Goal: Task Accomplishment & Management: Complete application form

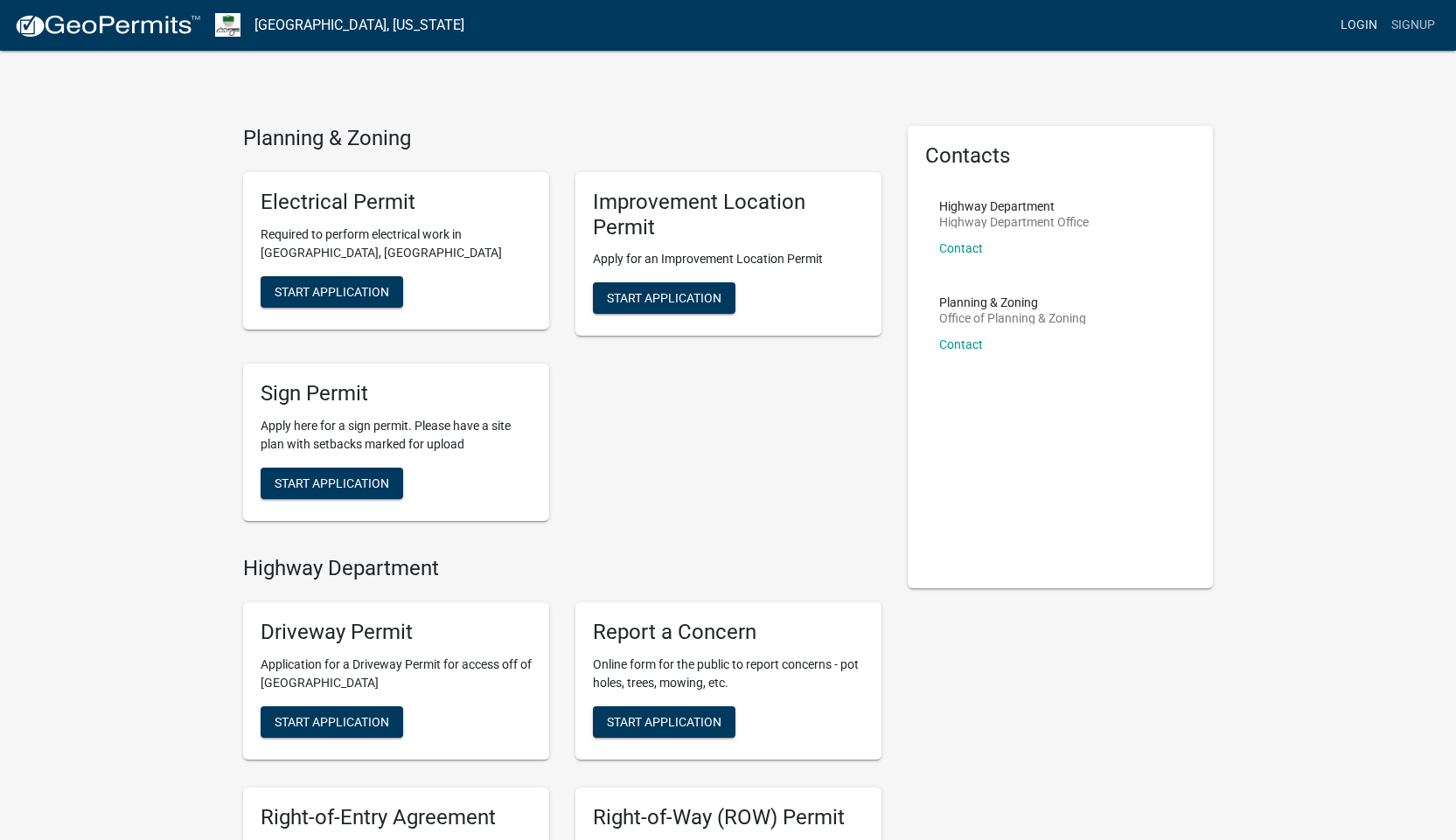
click at [1372, 21] on link "Login" at bounding box center [1359, 25] width 50 height 33
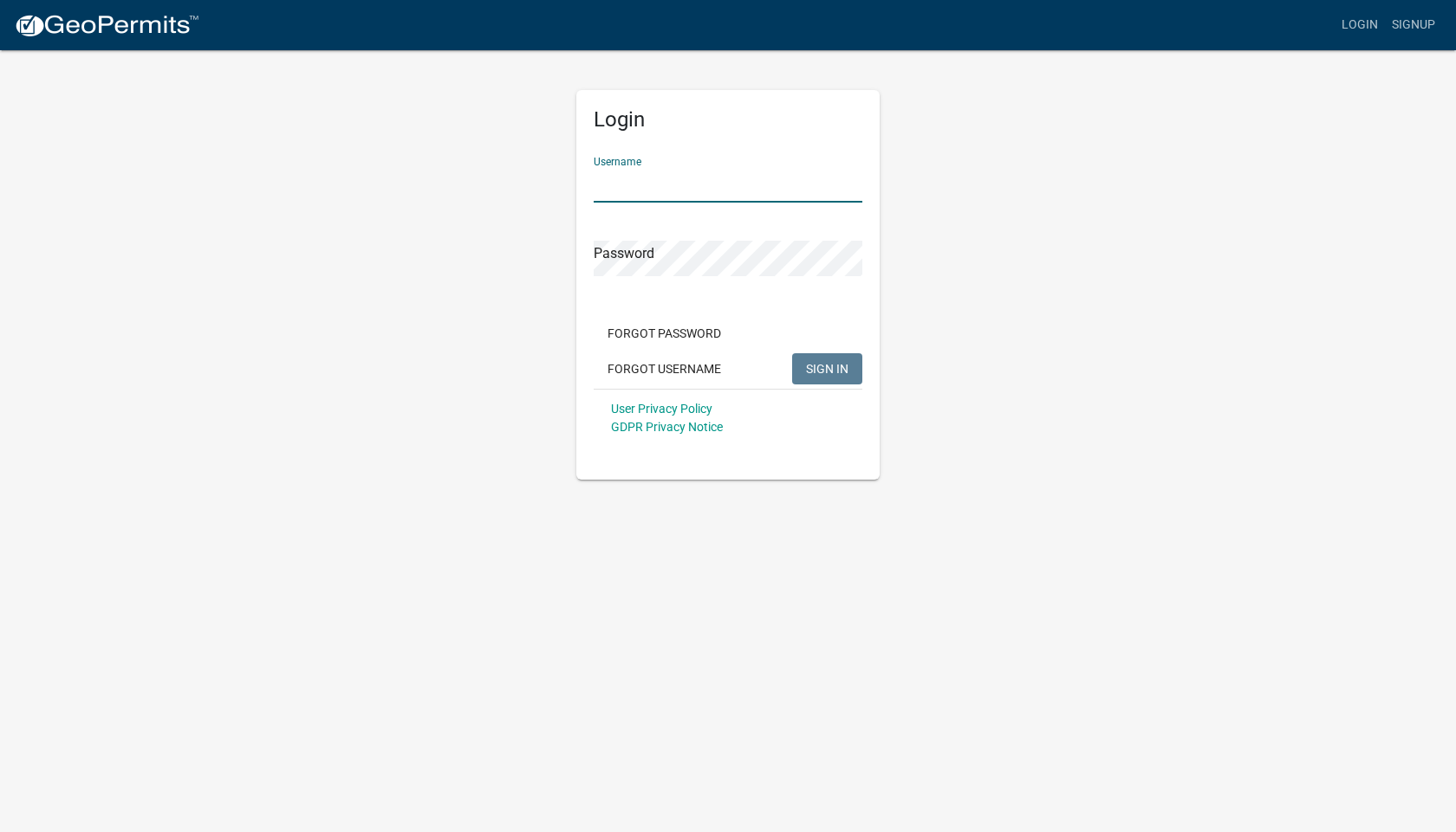
click at [700, 179] on input "Username" at bounding box center [728, 184] width 268 height 36
type input "[EMAIL_ADDRESS][DOMAIN_NAME]"
click at [792, 354] on button "SIGN IN" at bounding box center [827, 369] width 70 height 31
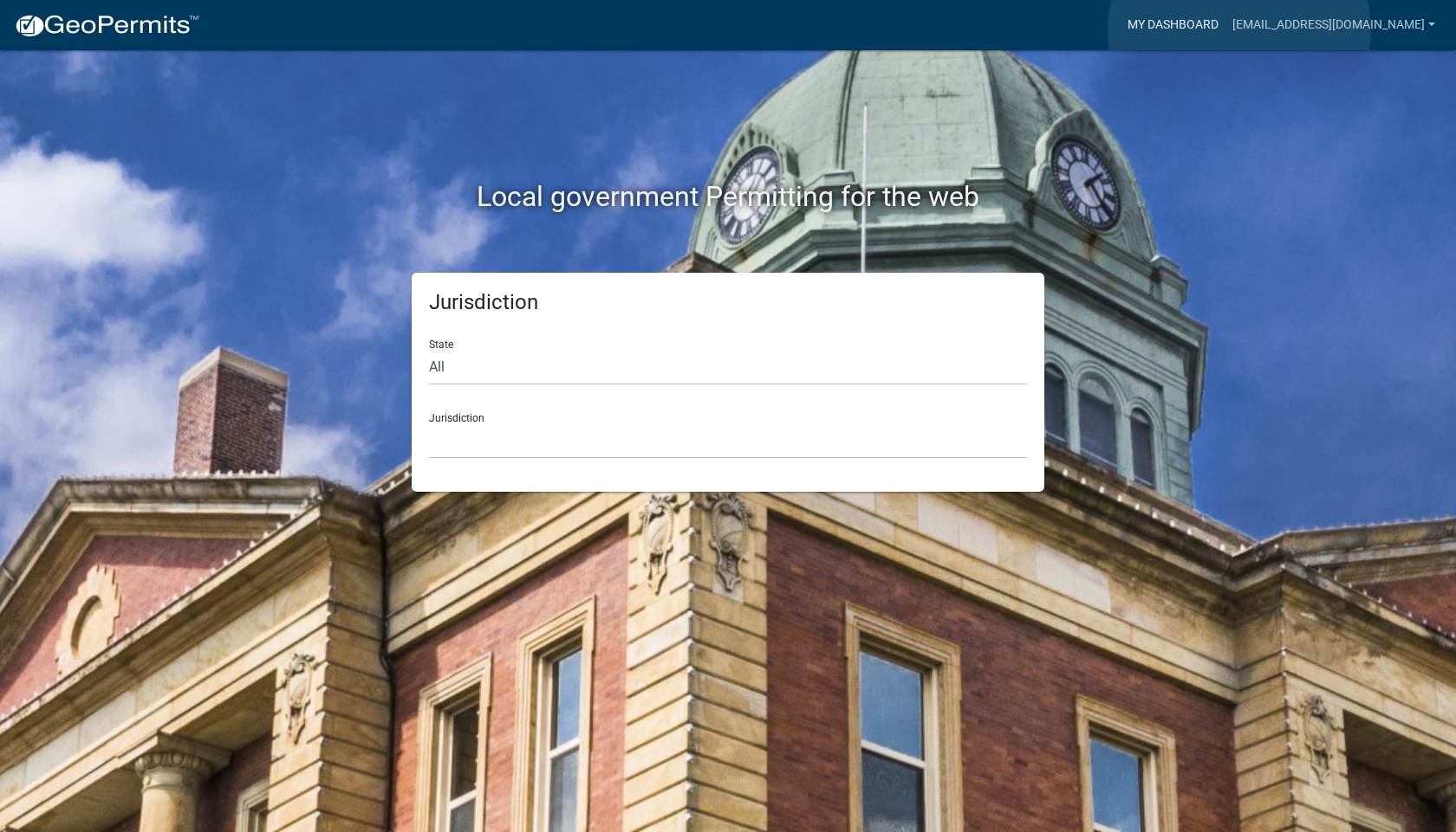
click at [1225, 31] on link "My Dashboard" at bounding box center [1172, 25] width 105 height 33
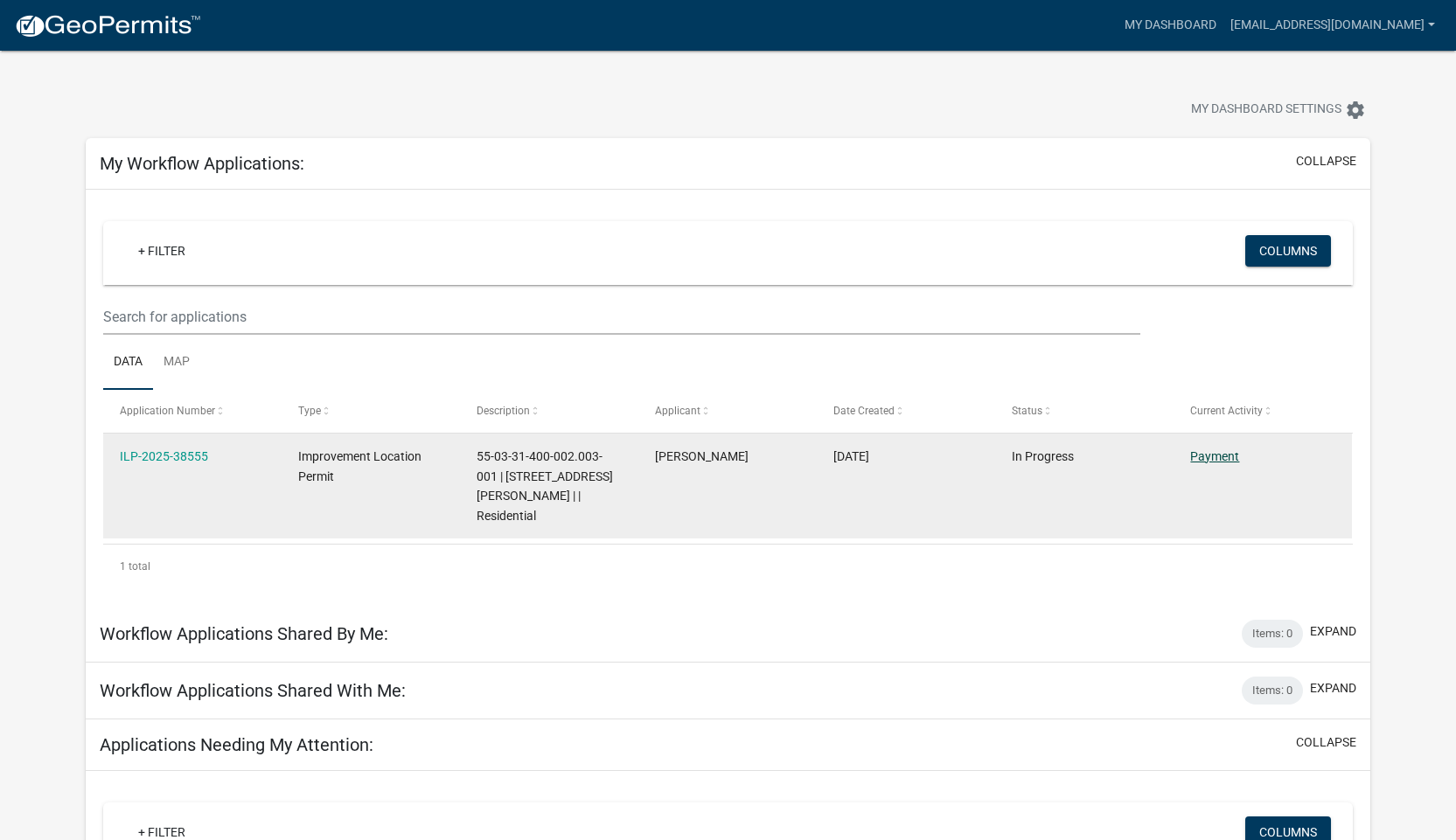
click at [1206, 454] on link "Payment" at bounding box center [1214, 456] width 49 height 14
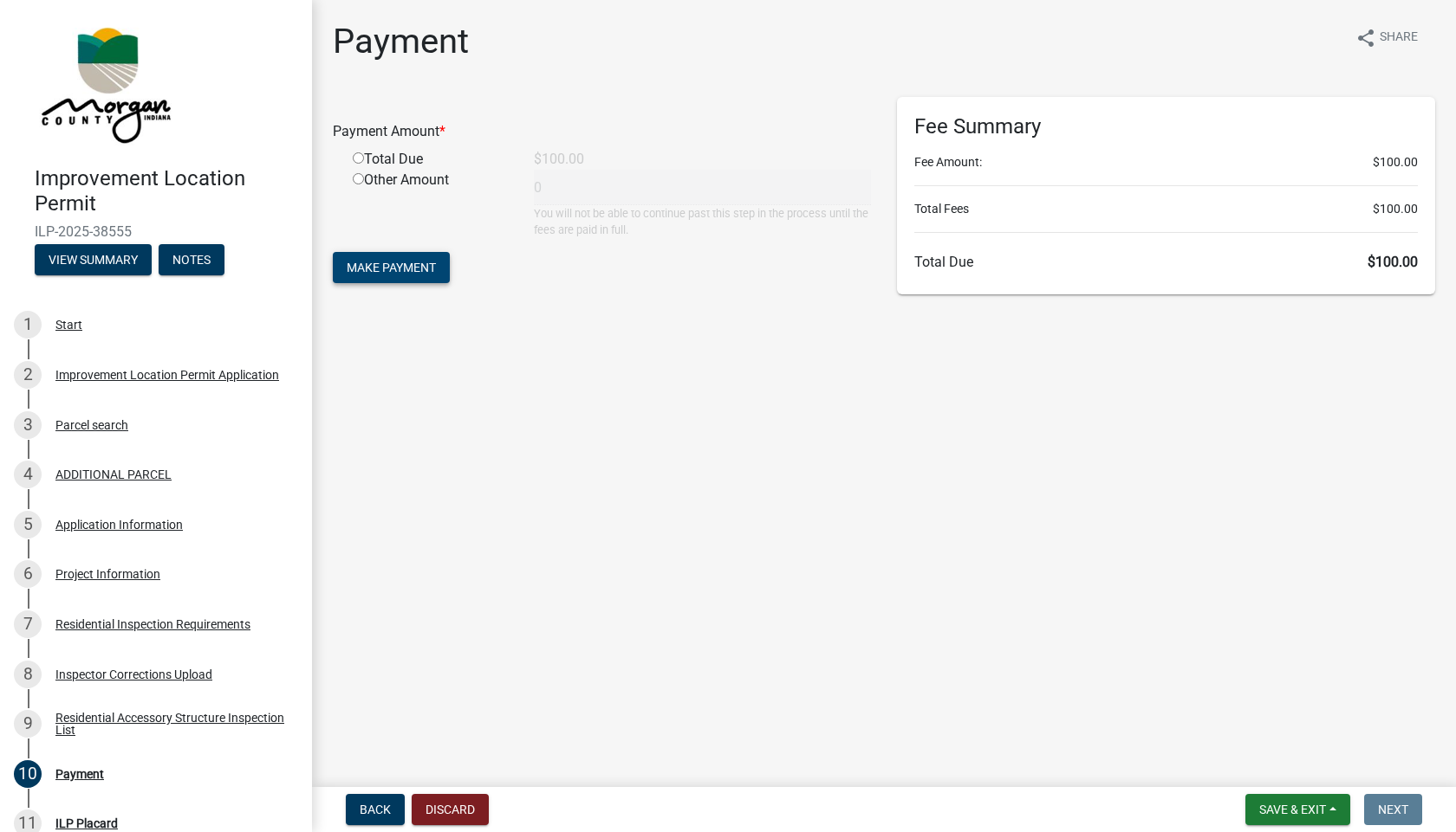
click at [372, 272] on span "Make Payment" at bounding box center [391, 267] width 89 height 13
click at [359, 178] on input "radio" at bounding box center [358, 179] width 12 height 12
radio input "true"
type input "100"
click at [388, 263] on span "Make Payment" at bounding box center [391, 267] width 89 height 13
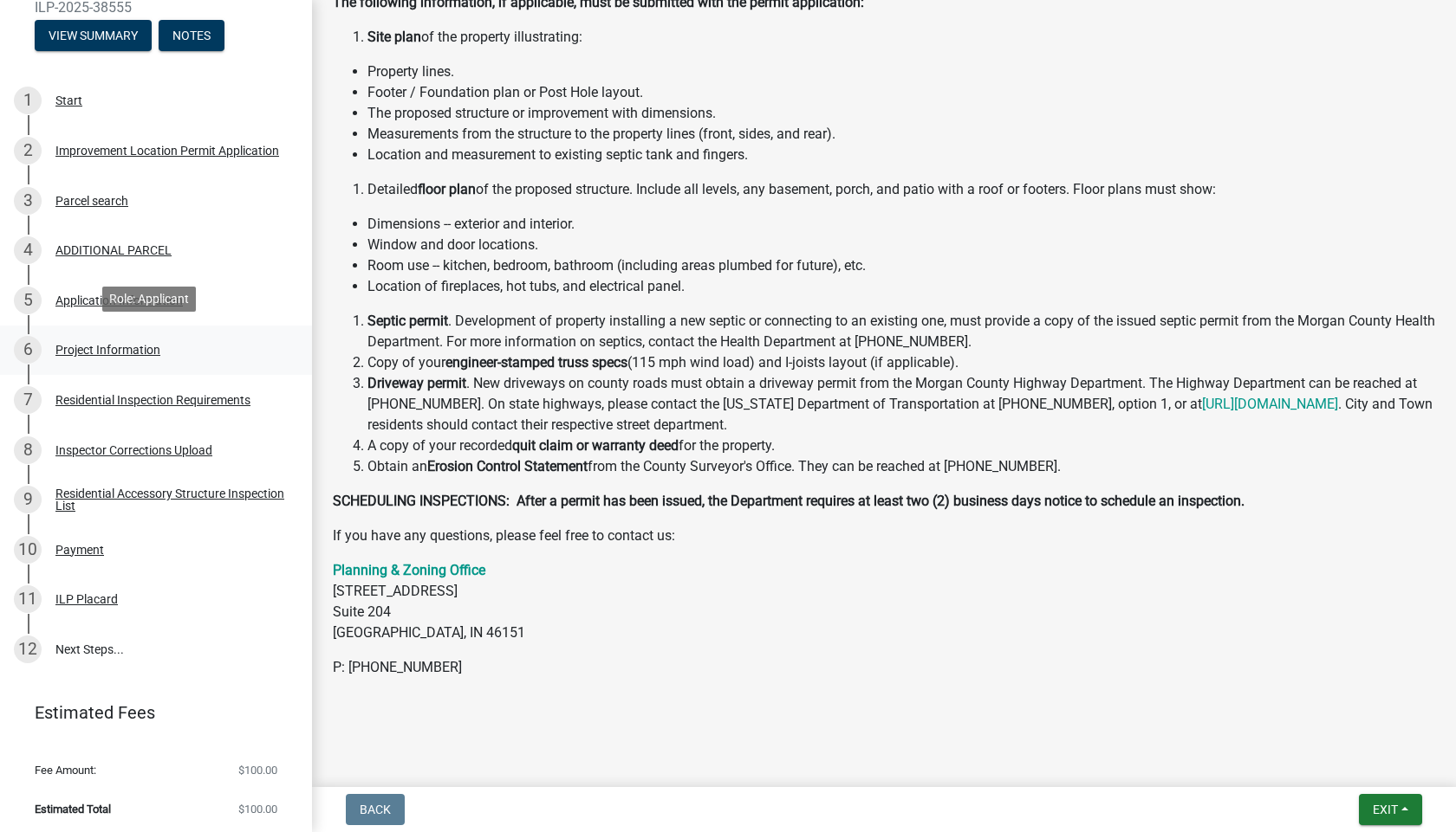
scroll to position [228, 0]
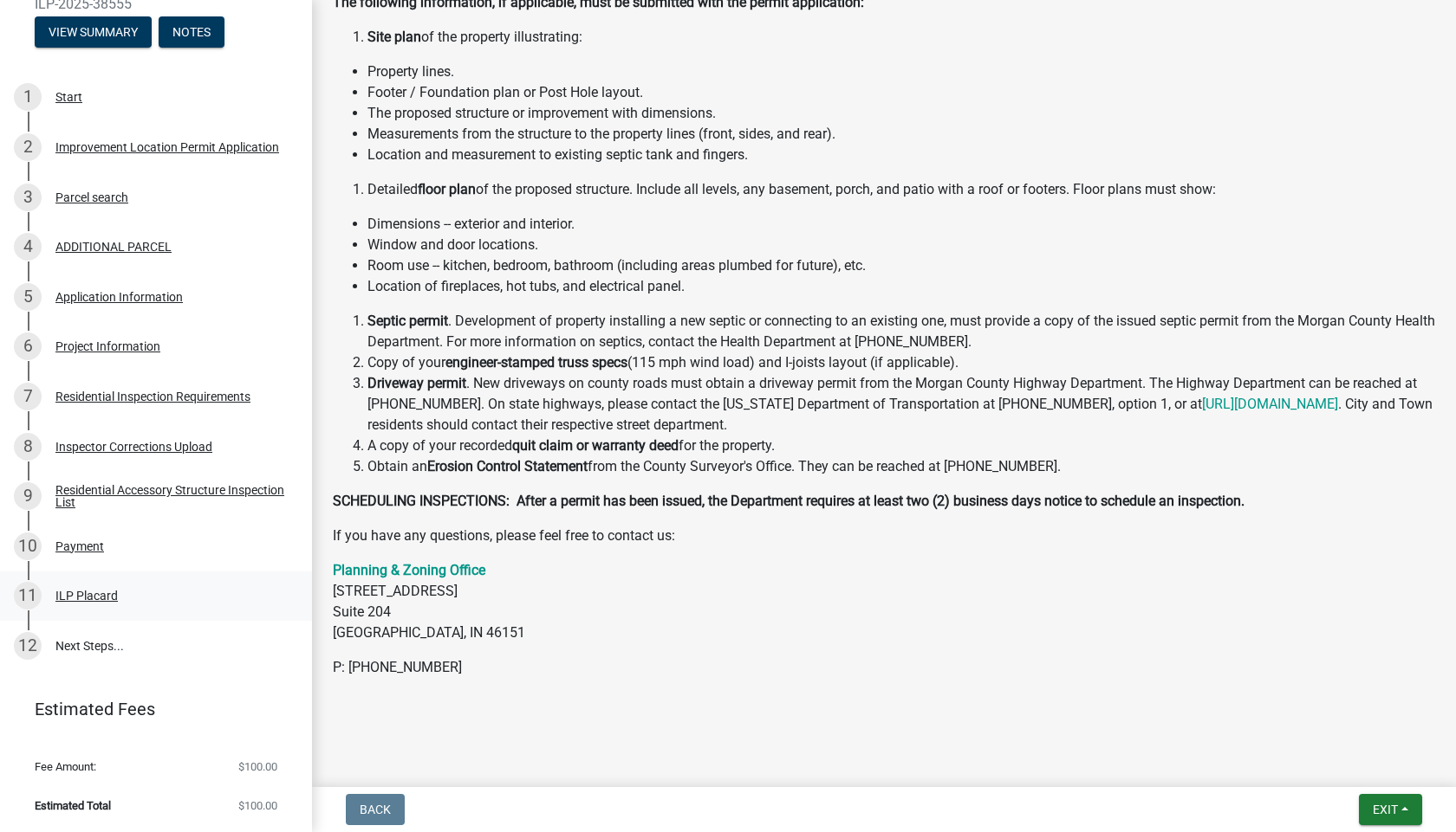
click at [110, 595] on div "ILP Placard" at bounding box center [86, 596] width 62 height 12
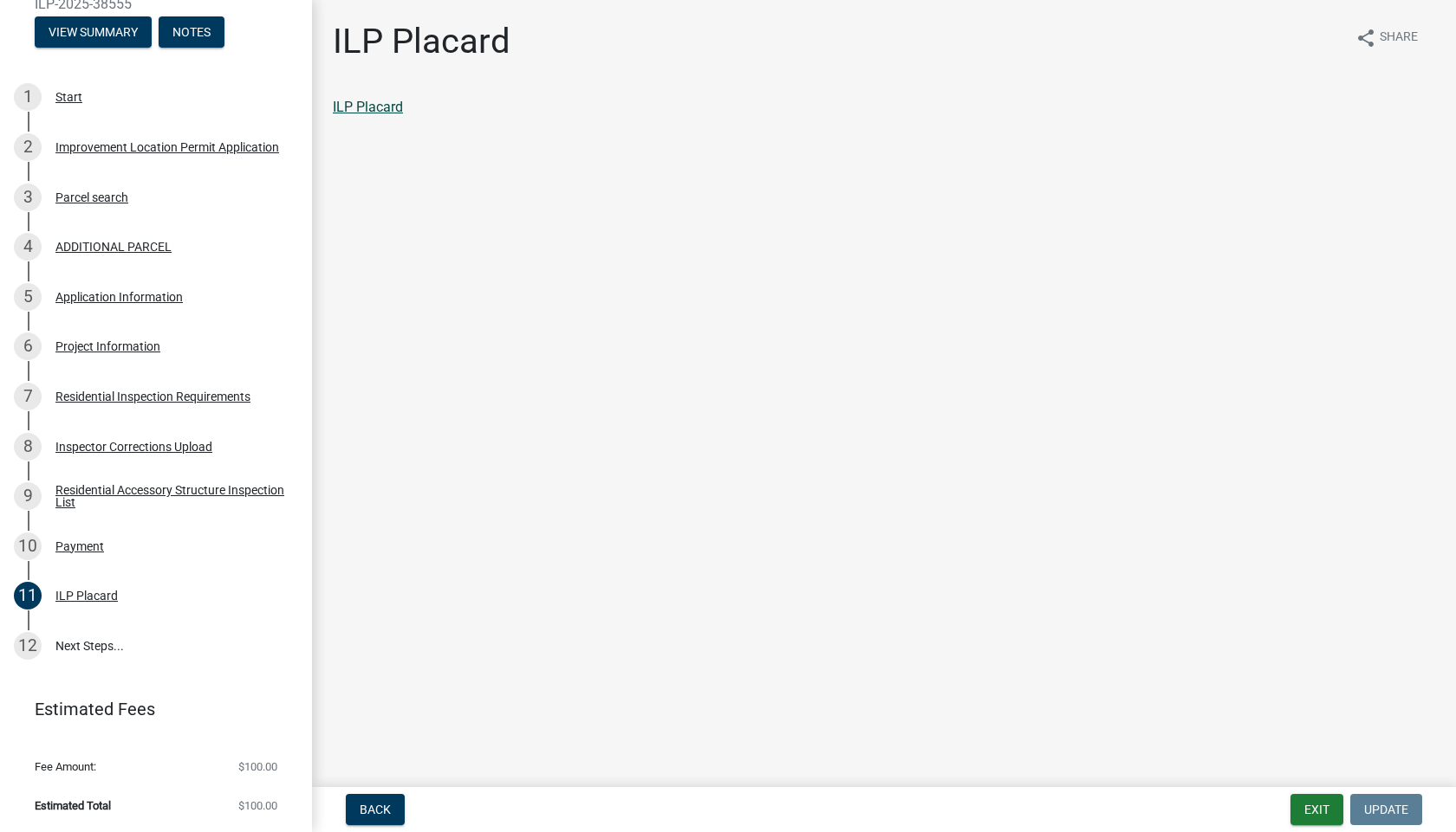
click at [383, 111] on link "ILP Placard" at bounding box center [367, 107] width 70 height 16
click at [92, 644] on link "12 Next Steps..." at bounding box center [156, 646] width 312 height 50
click at [99, 647] on link "12 Next Steps..." at bounding box center [156, 646] width 312 height 50
click at [83, 645] on link "12 Next Steps..." at bounding box center [156, 646] width 312 height 50
click at [1321, 805] on button "Exit" at bounding box center [1316, 810] width 53 height 31
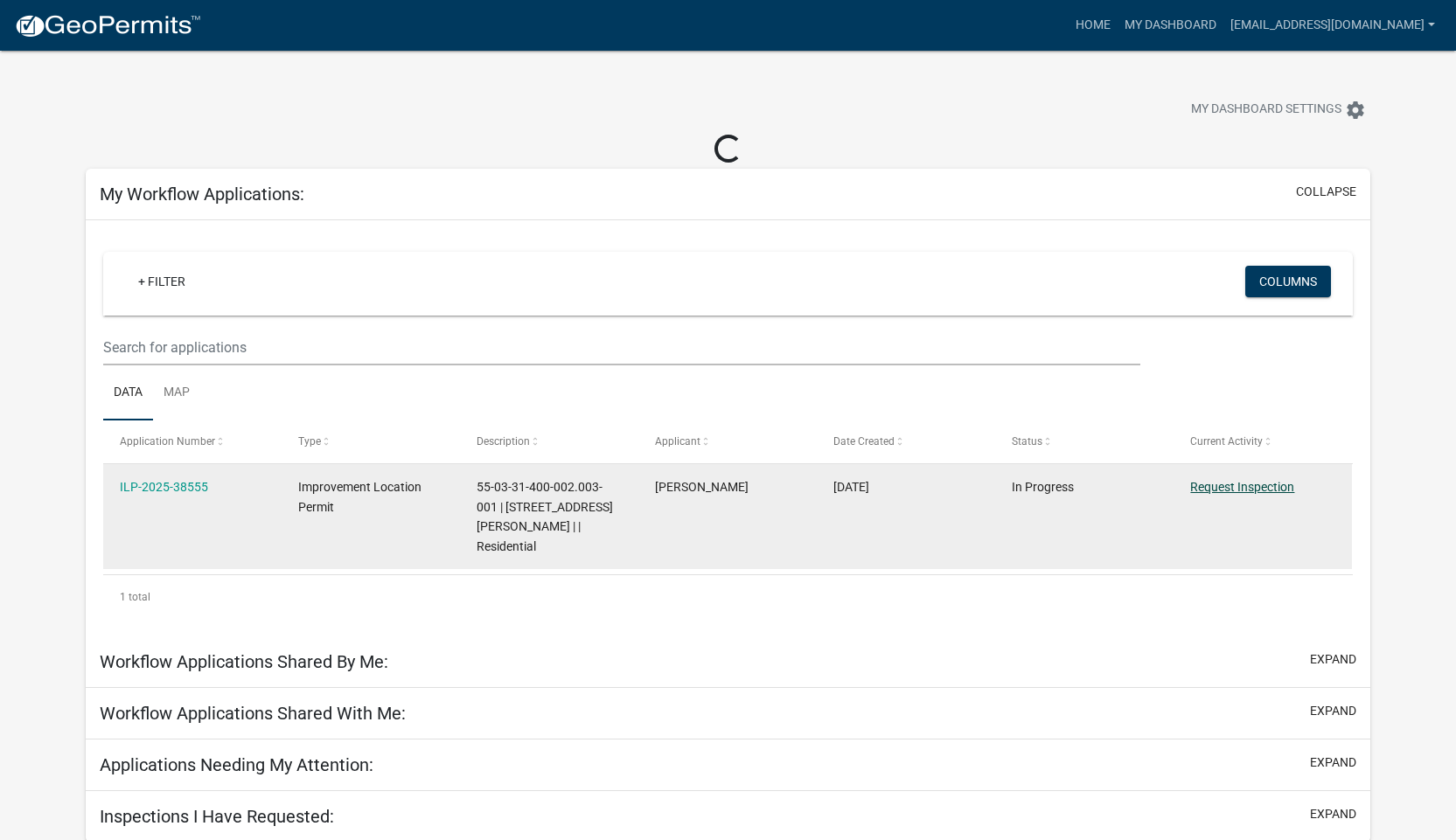
click at [1221, 487] on link "Request Inspection" at bounding box center [1242, 487] width 104 height 14
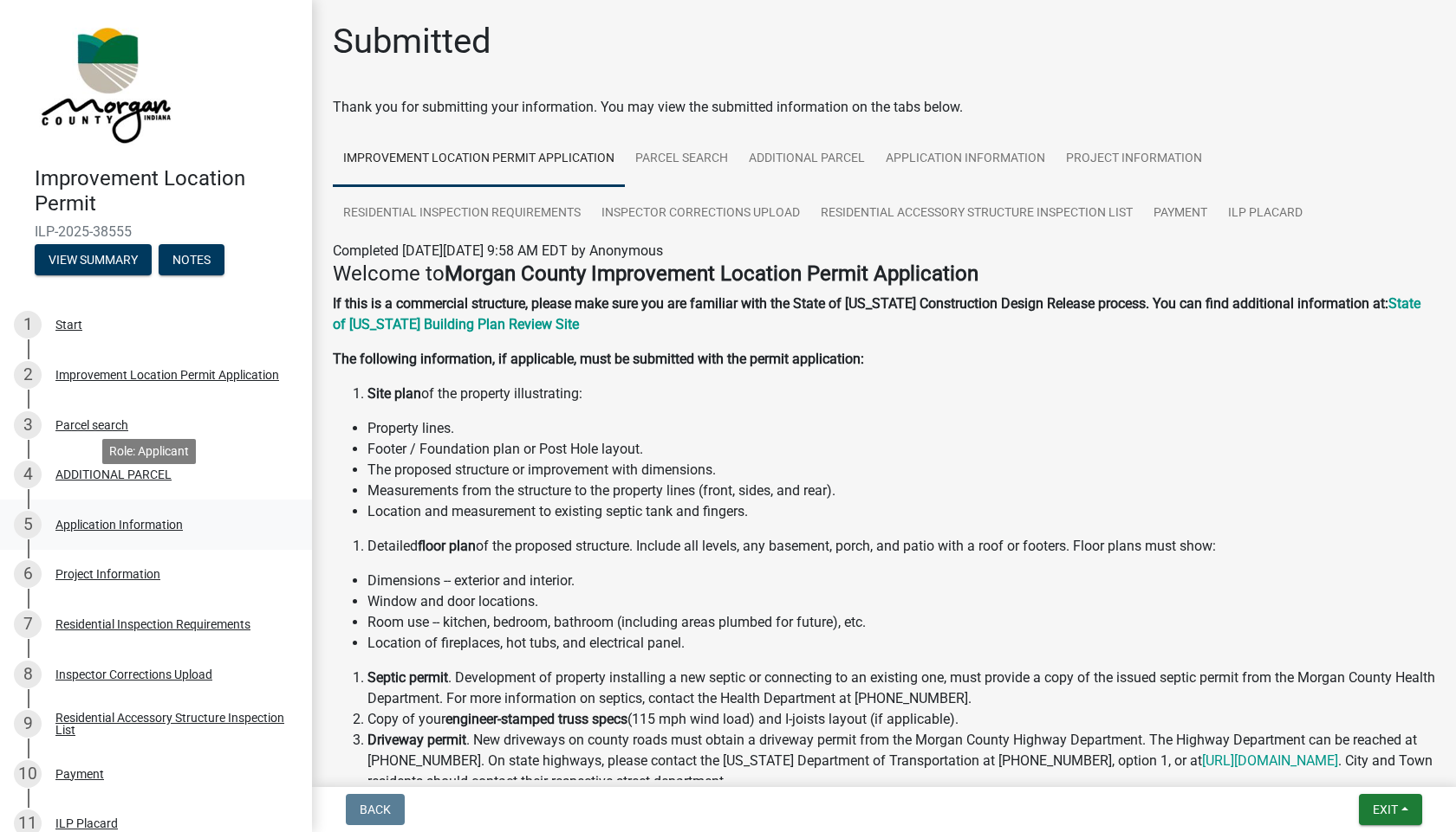
scroll to position [228, 0]
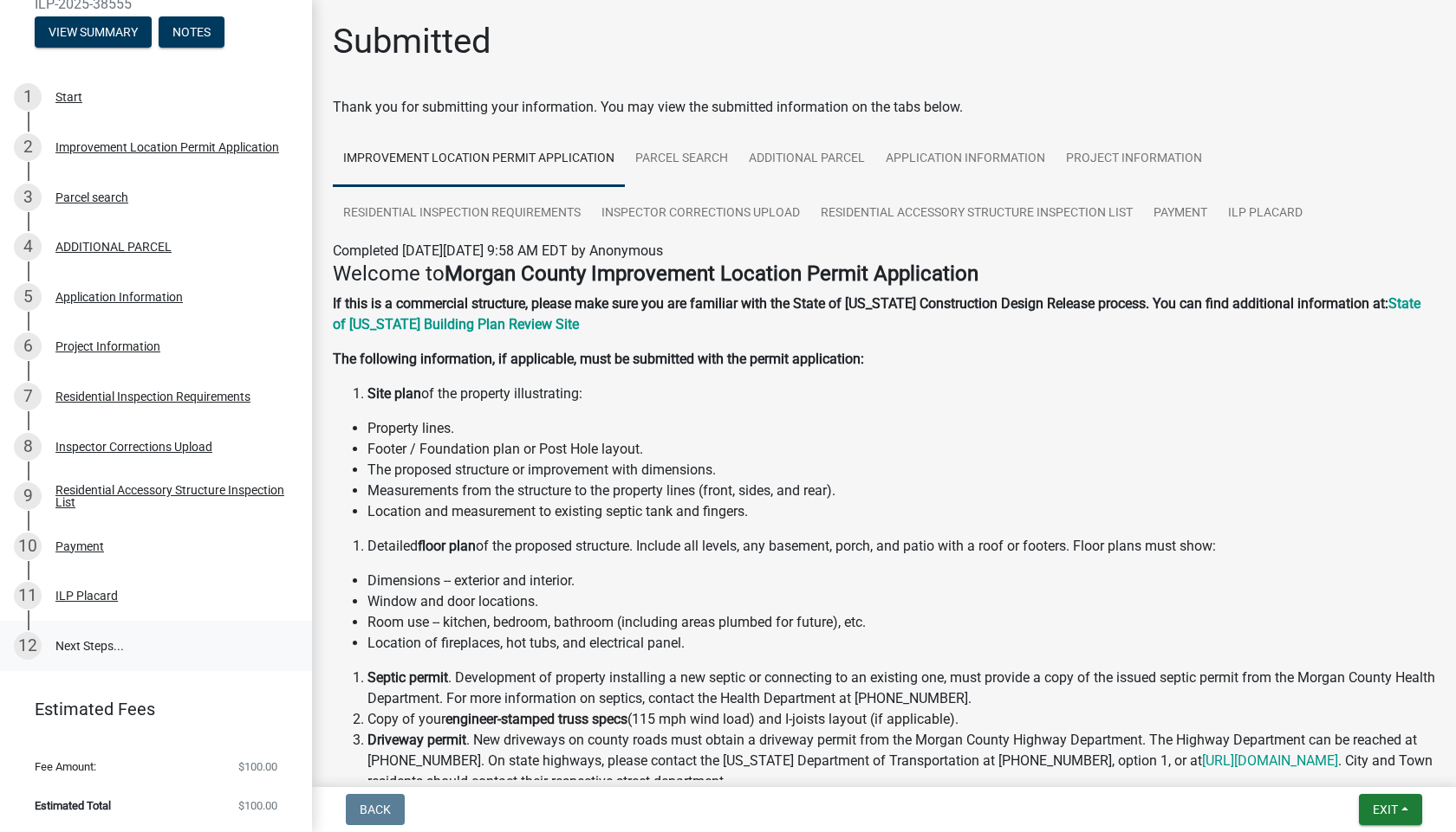
click at [92, 644] on link "12 Next Steps..." at bounding box center [156, 646] width 312 height 50
click at [100, 601] on div "ILP Placard" at bounding box center [86, 596] width 62 height 12
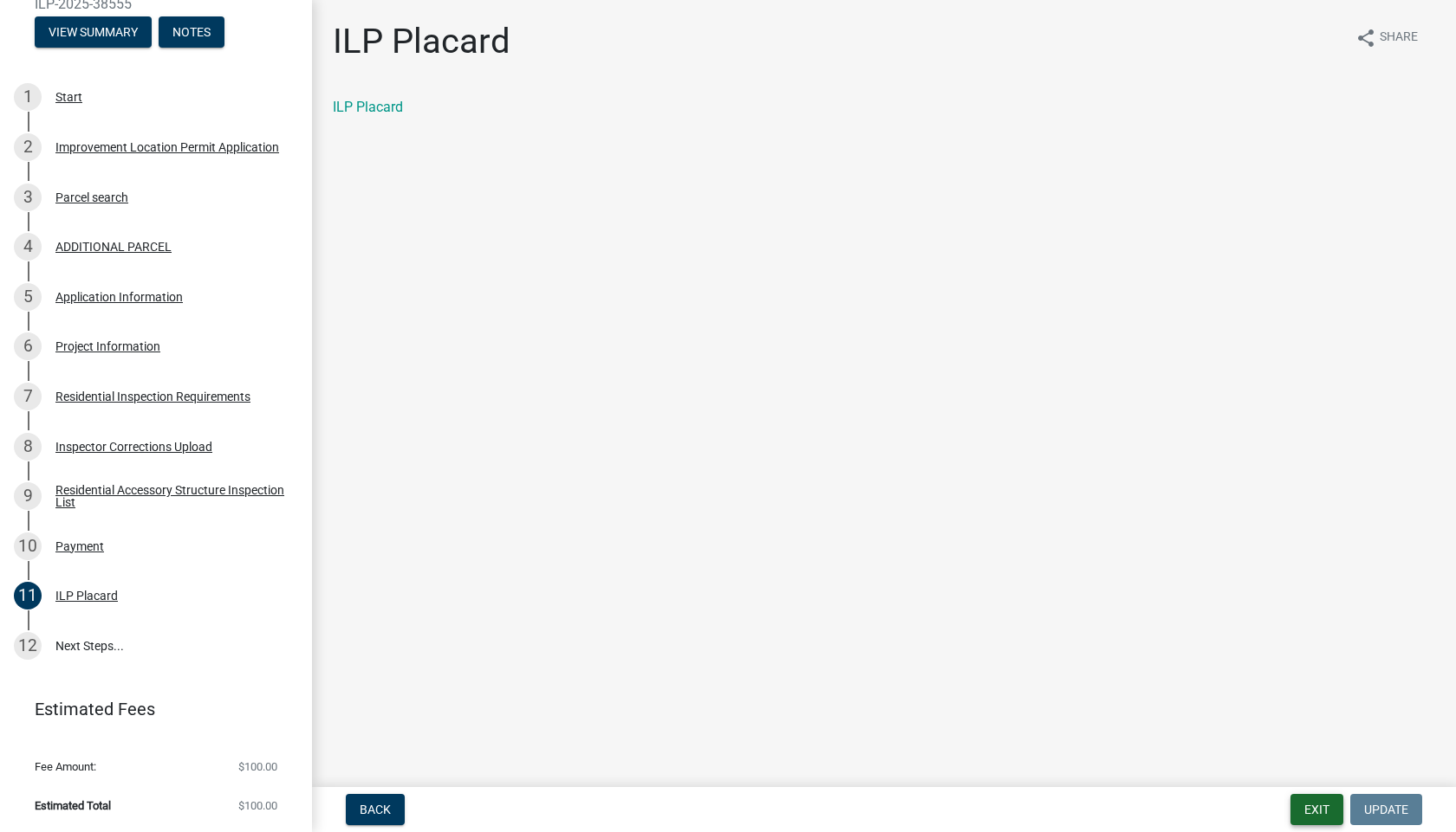
click at [1321, 808] on button "Exit" at bounding box center [1316, 810] width 53 height 31
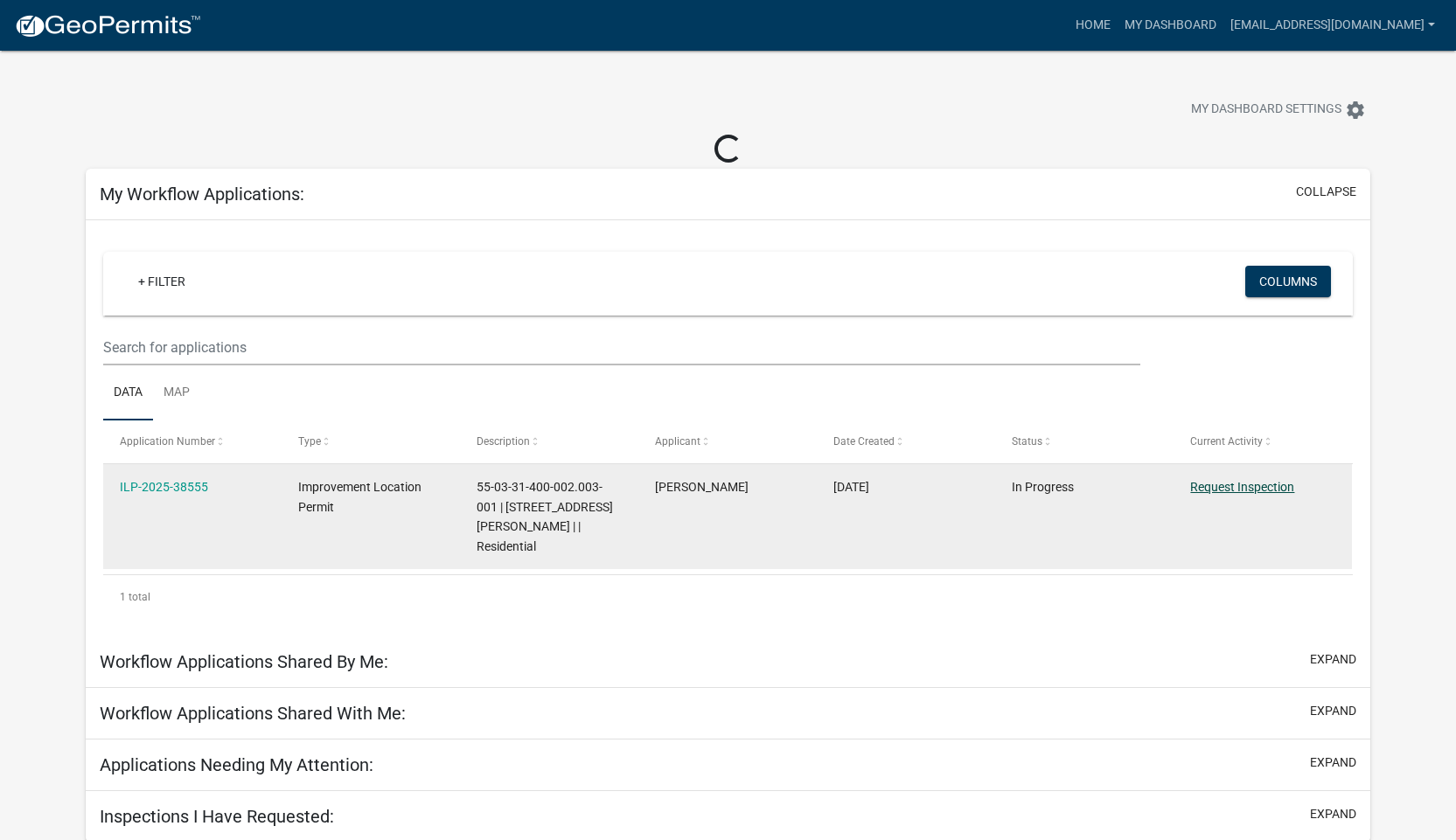
click at [1222, 485] on link "Request Inspection" at bounding box center [1242, 487] width 104 height 14
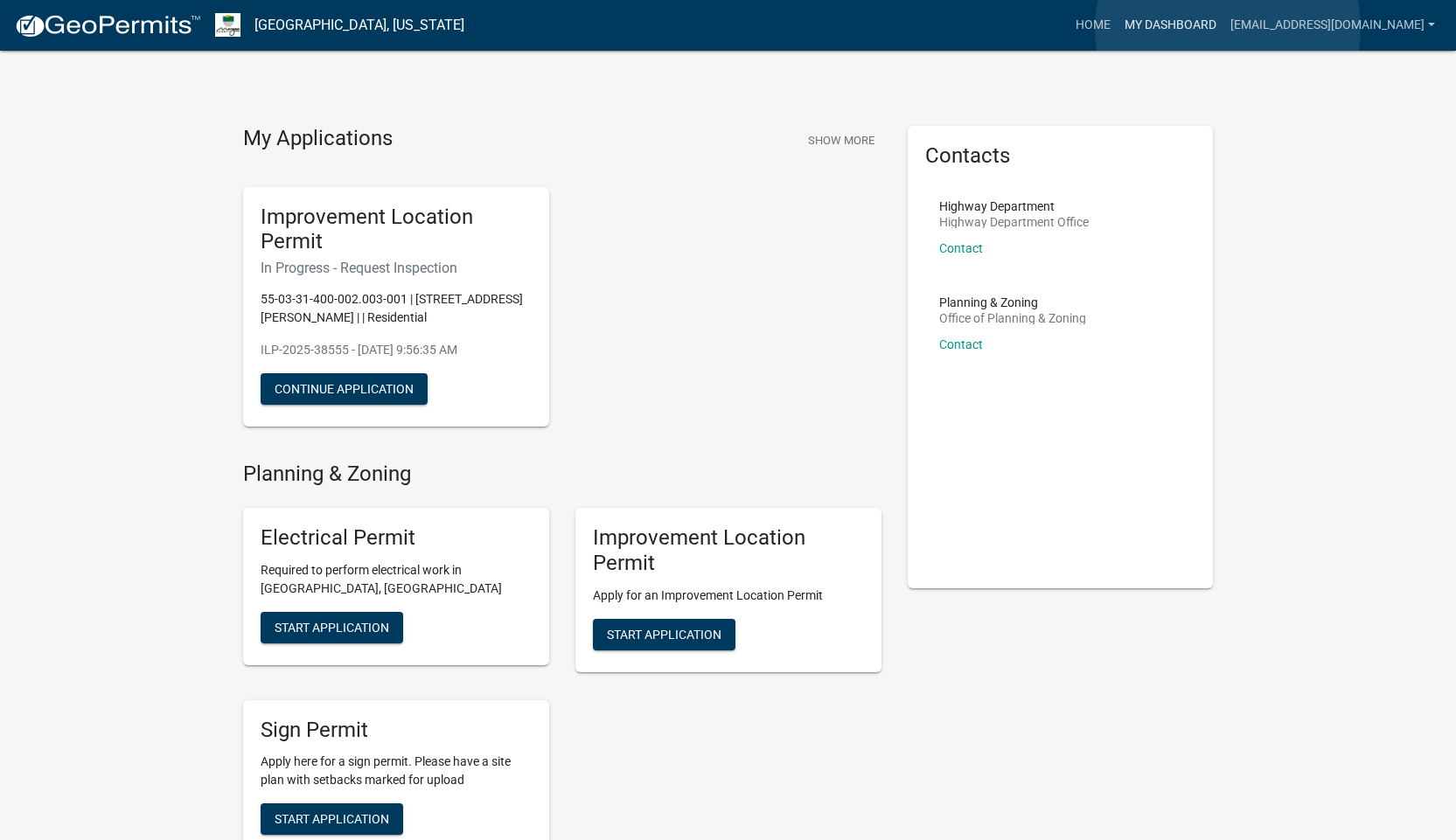
click at [1223, 28] on link "My Dashboard" at bounding box center [1170, 25] width 106 height 33
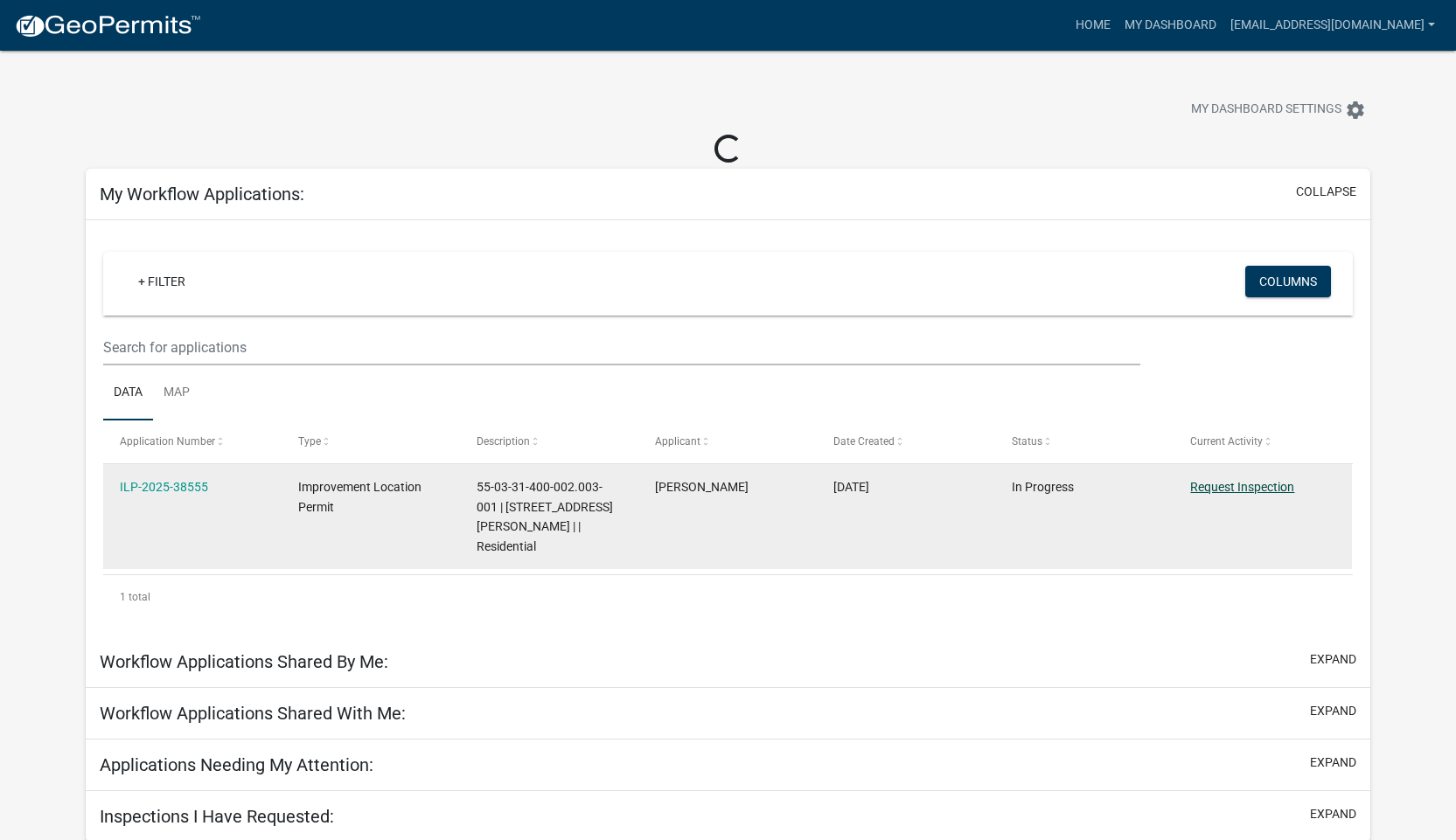
click at [1206, 487] on link "Request Inspection" at bounding box center [1242, 487] width 104 height 14
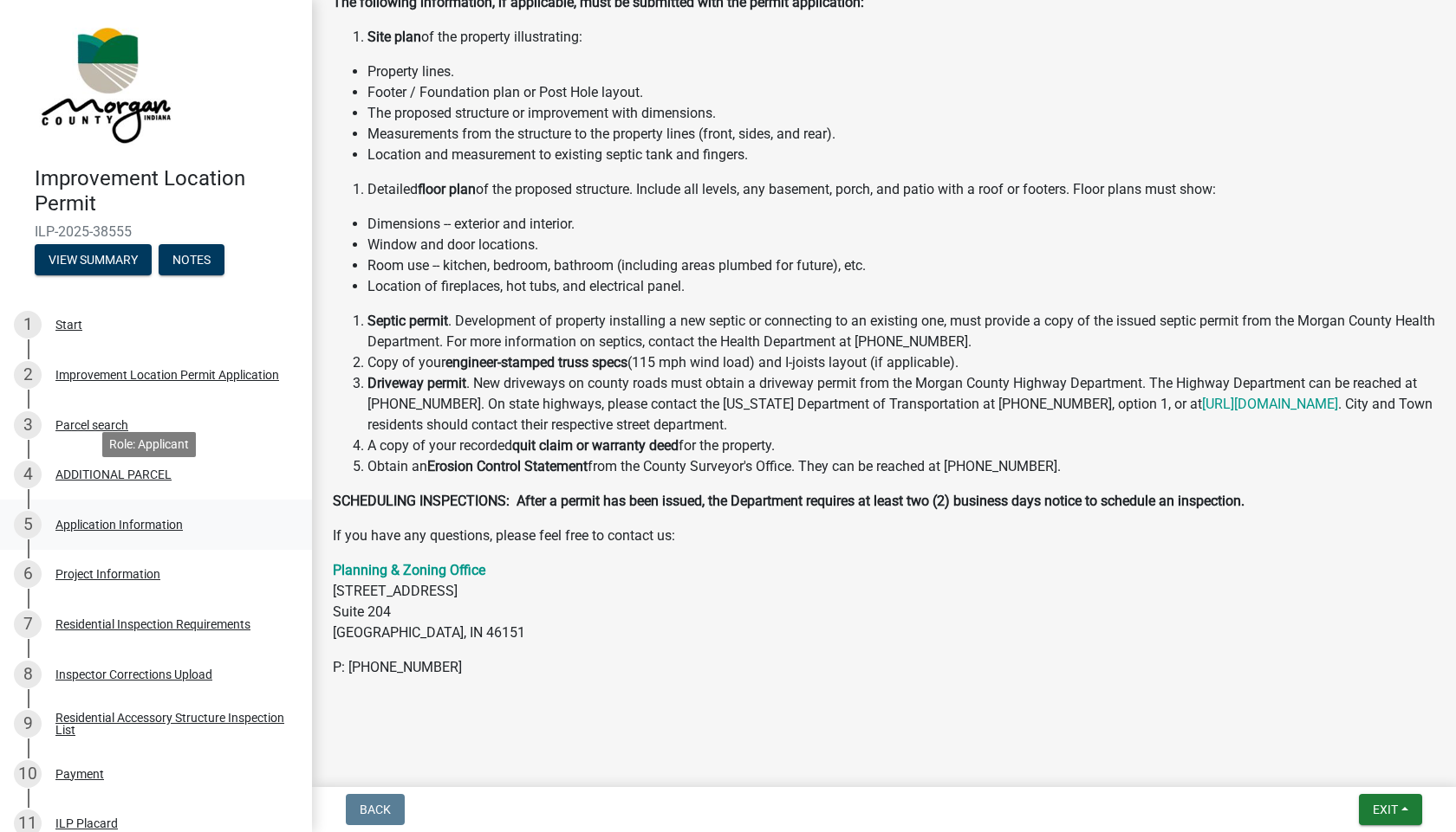
scroll to position [228, 0]
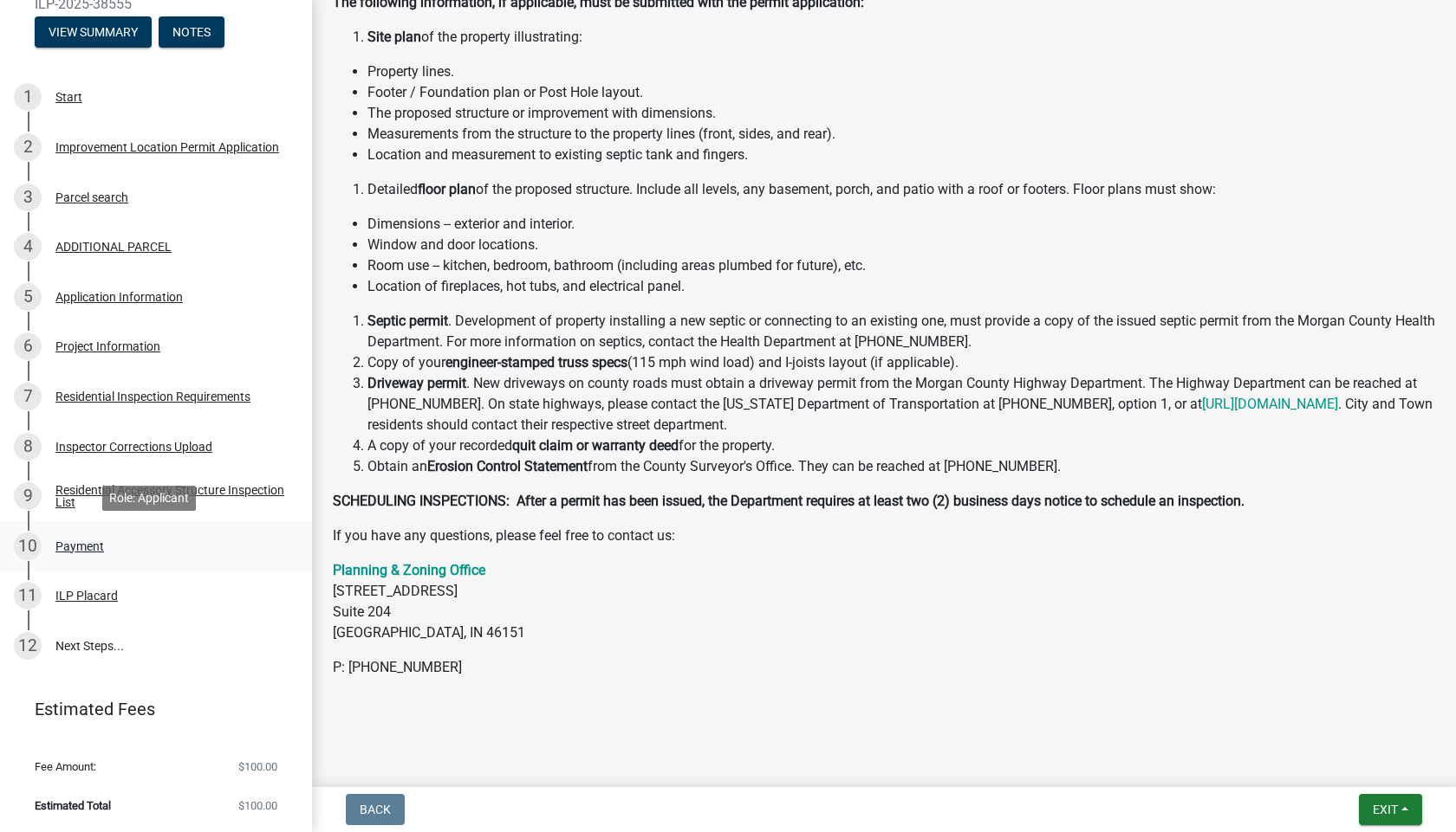
click at [83, 547] on div "Payment" at bounding box center [80, 547] width 48 height 12
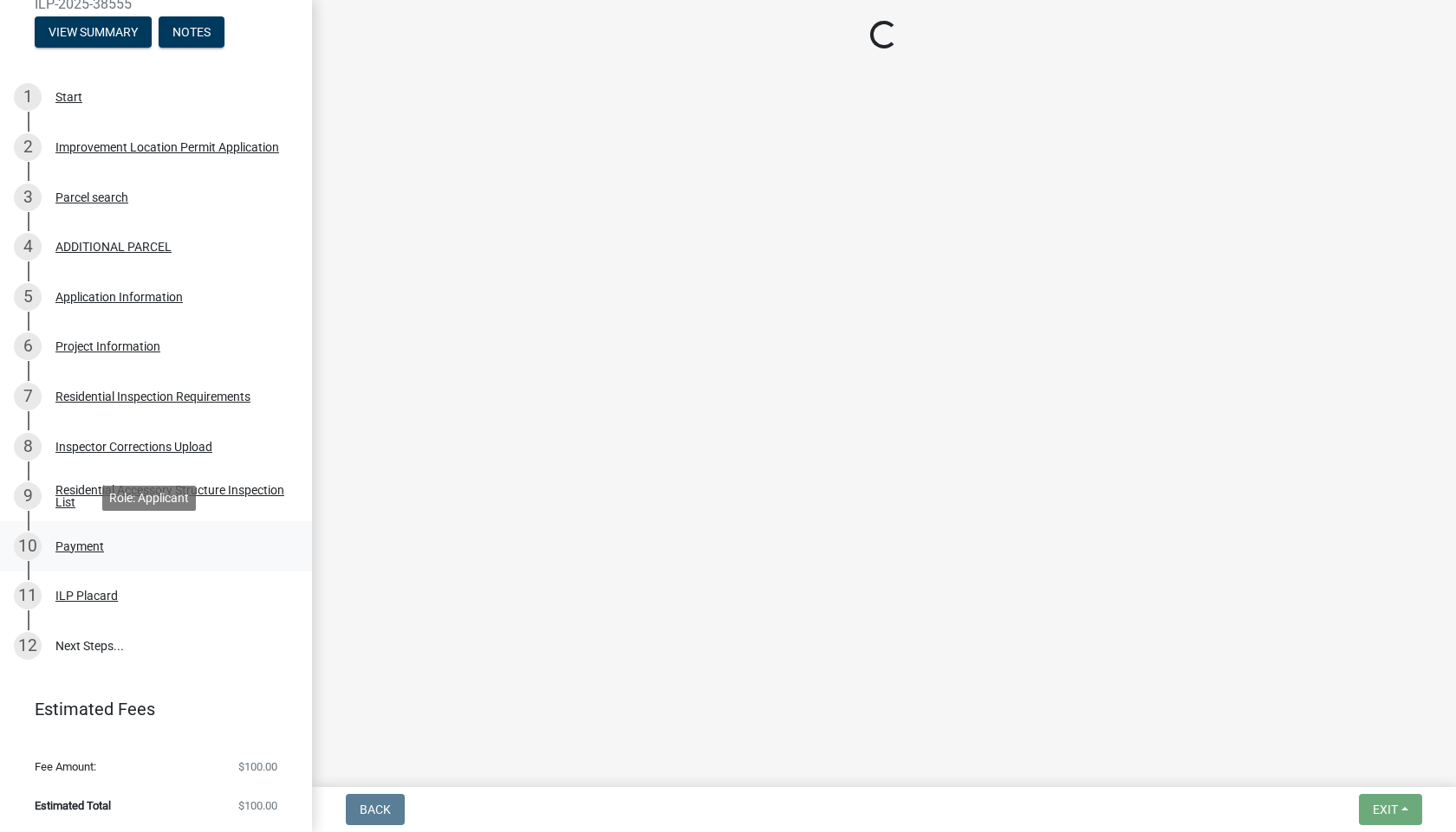
scroll to position [0, 0]
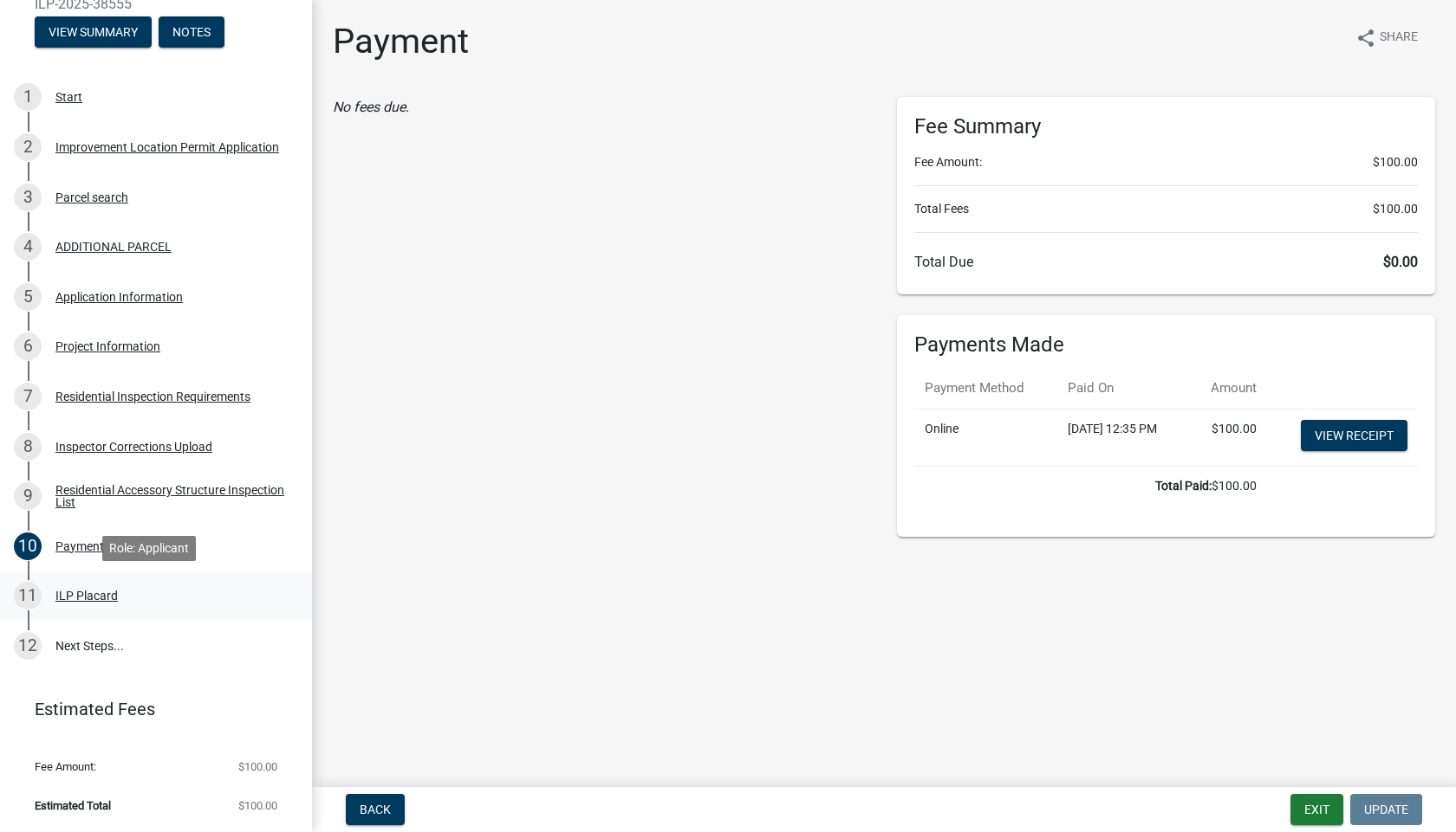
click at [85, 594] on div "ILP Placard" at bounding box center [86, 596] width 62 height 12
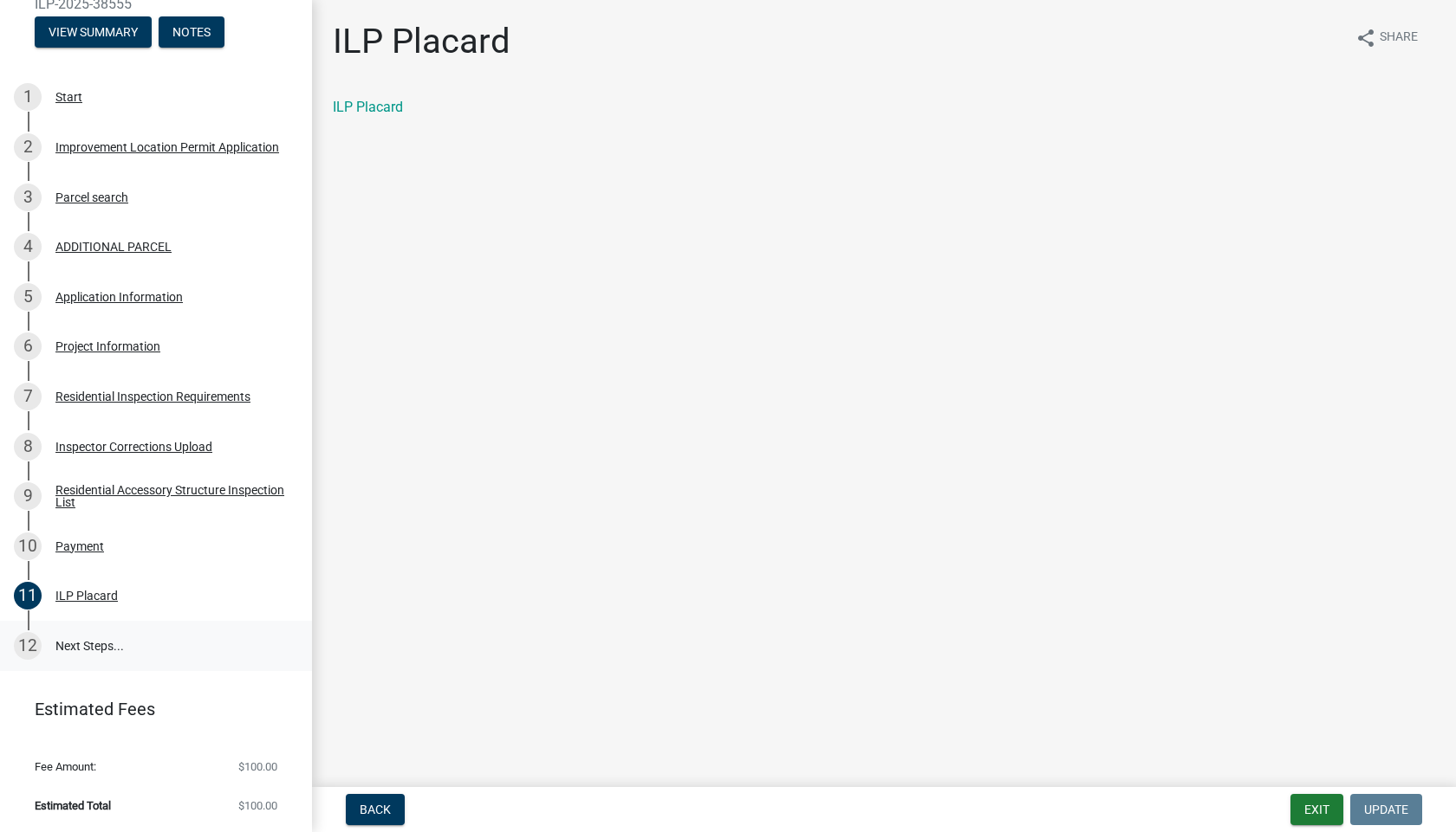
click at [100, 642] on link "12 Next Steps..." at bounding box center [156, 646] width 312 height 50
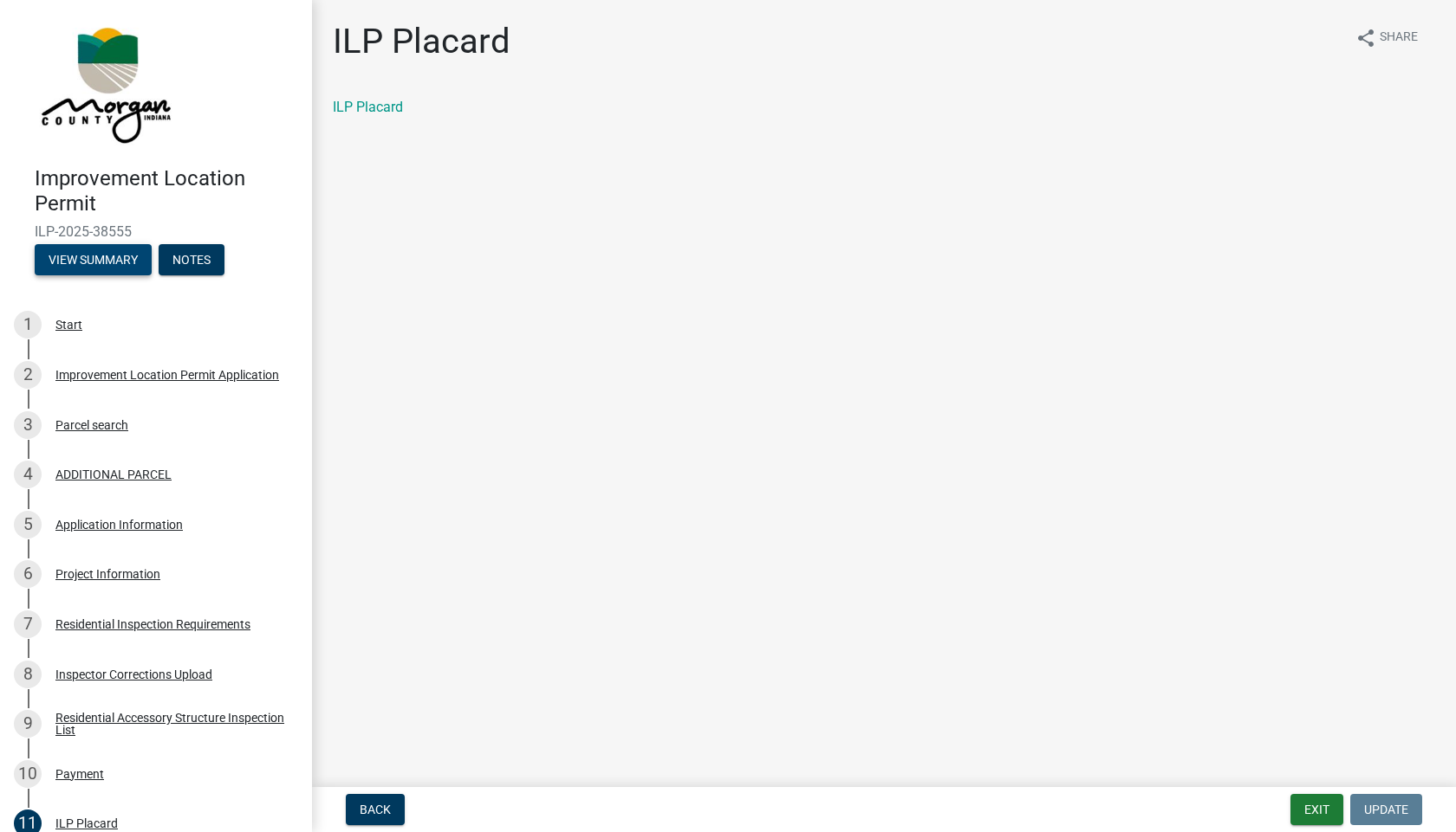
click at [62, 254] on button "View Summary" at bounding box center [93, 259] width 117 height 31
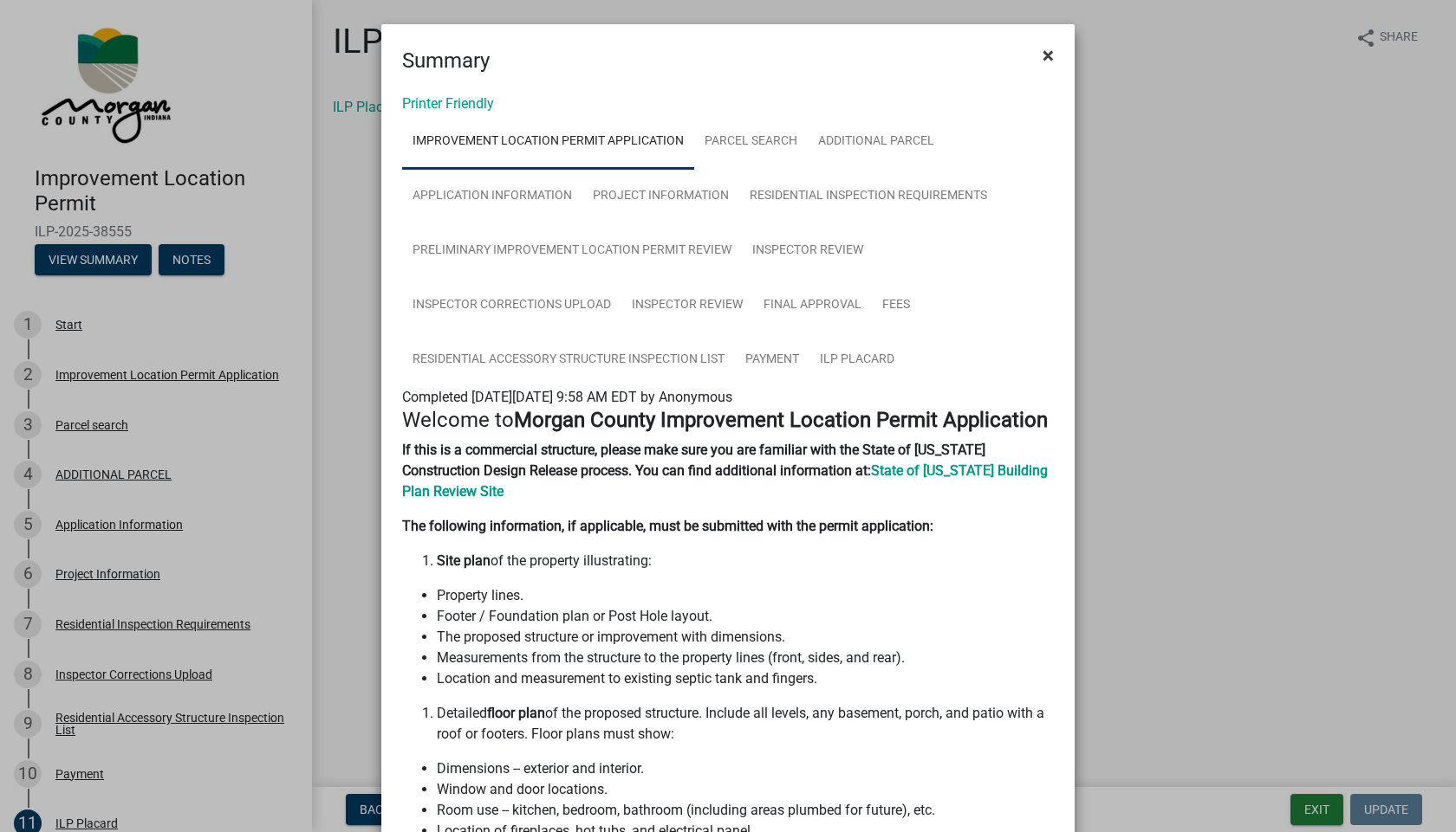
click at [1043, 49] on span "×" at bounding box center [1049, 55] width 12 height 24
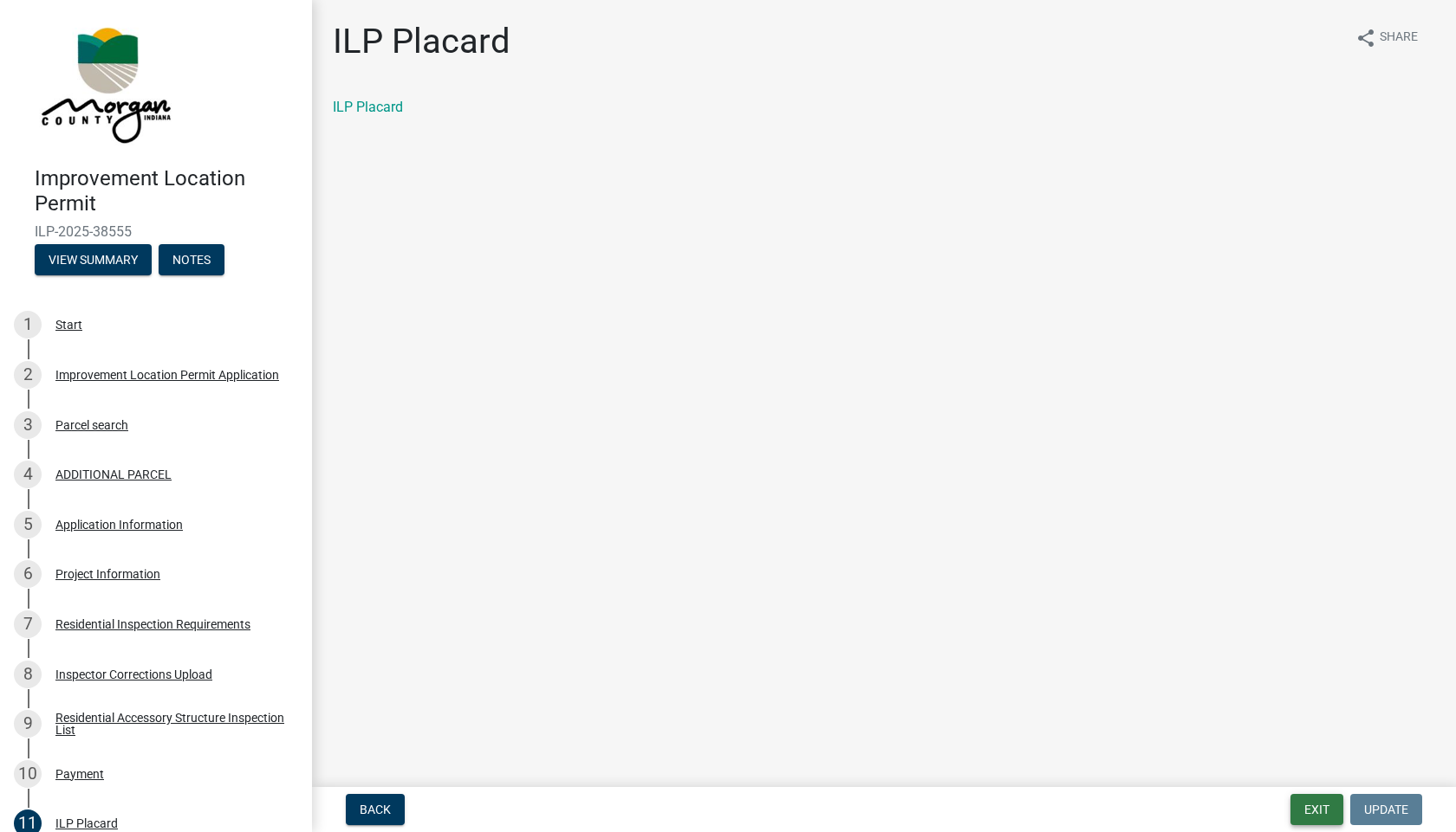
click at [1317, 805] on button "Exit" at bounding box center [1316, 810] width 53 height 31
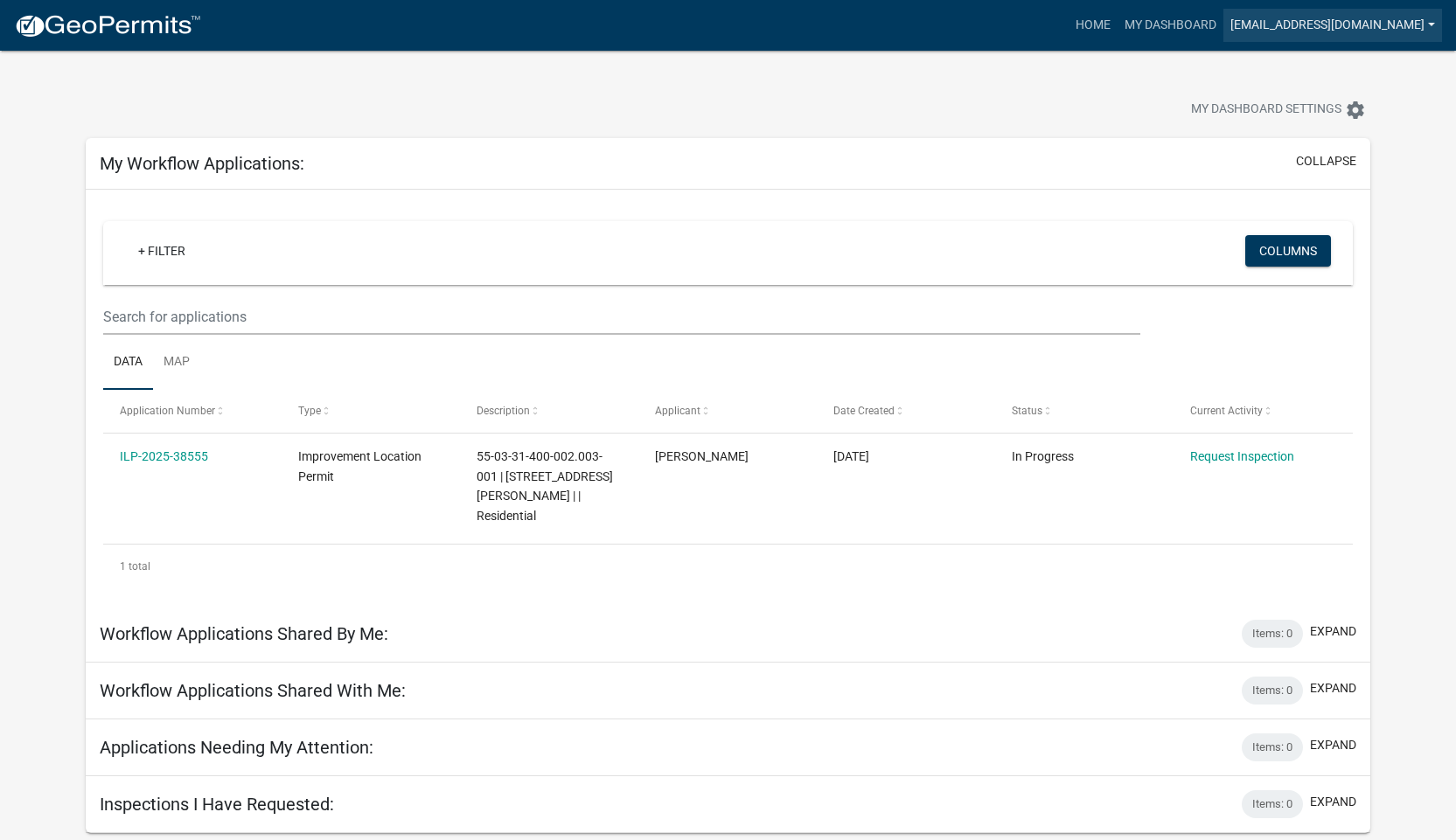
click at [1303, 28] on link "[EMAIL_ADDRESS][DOMAIN_NAME]" at bounding box center [1332, 25] width 218 height 33
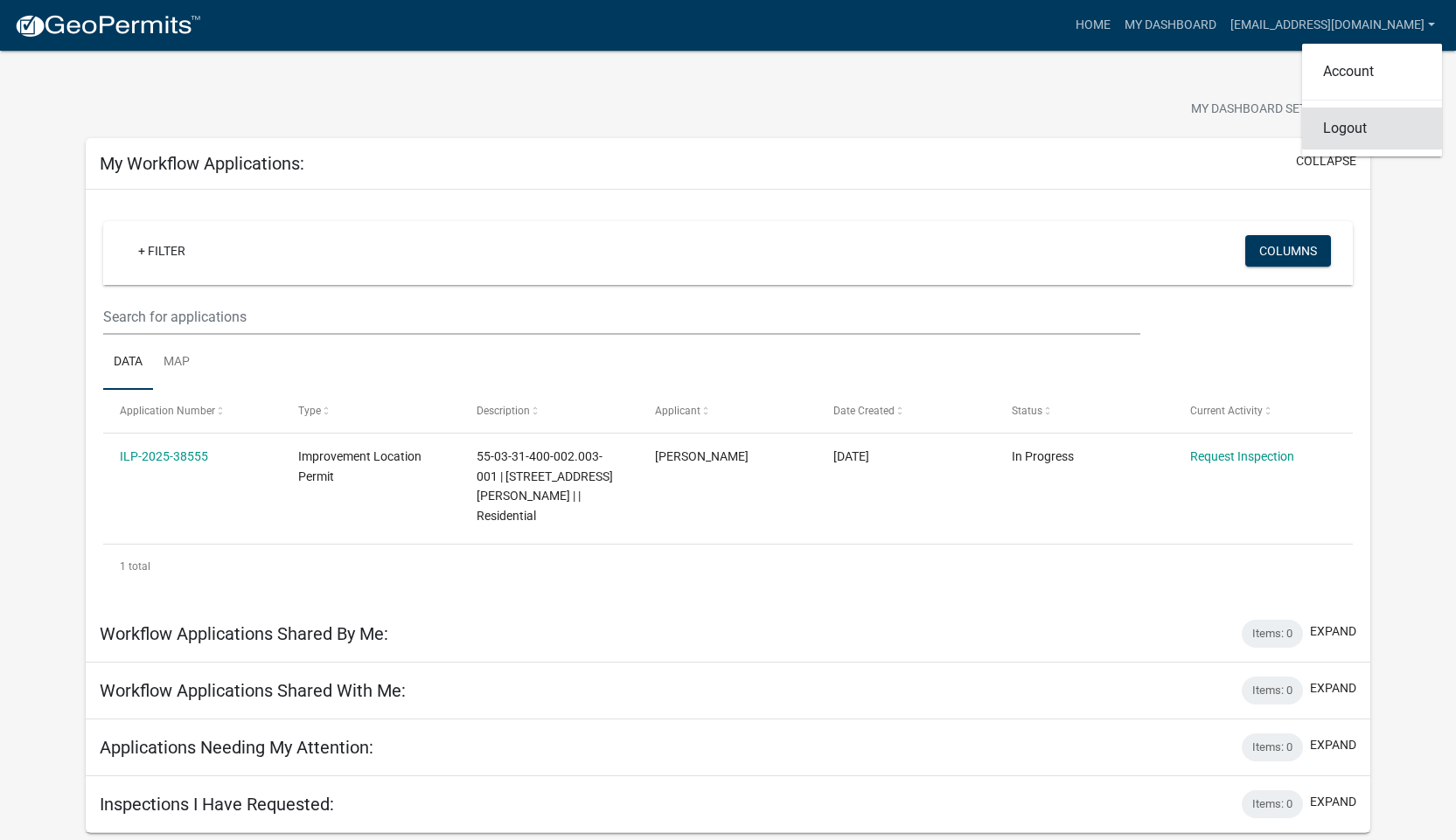
click at [1337, 130] on link "Logout" at bounding box center [1372, 128] width 140 height 42
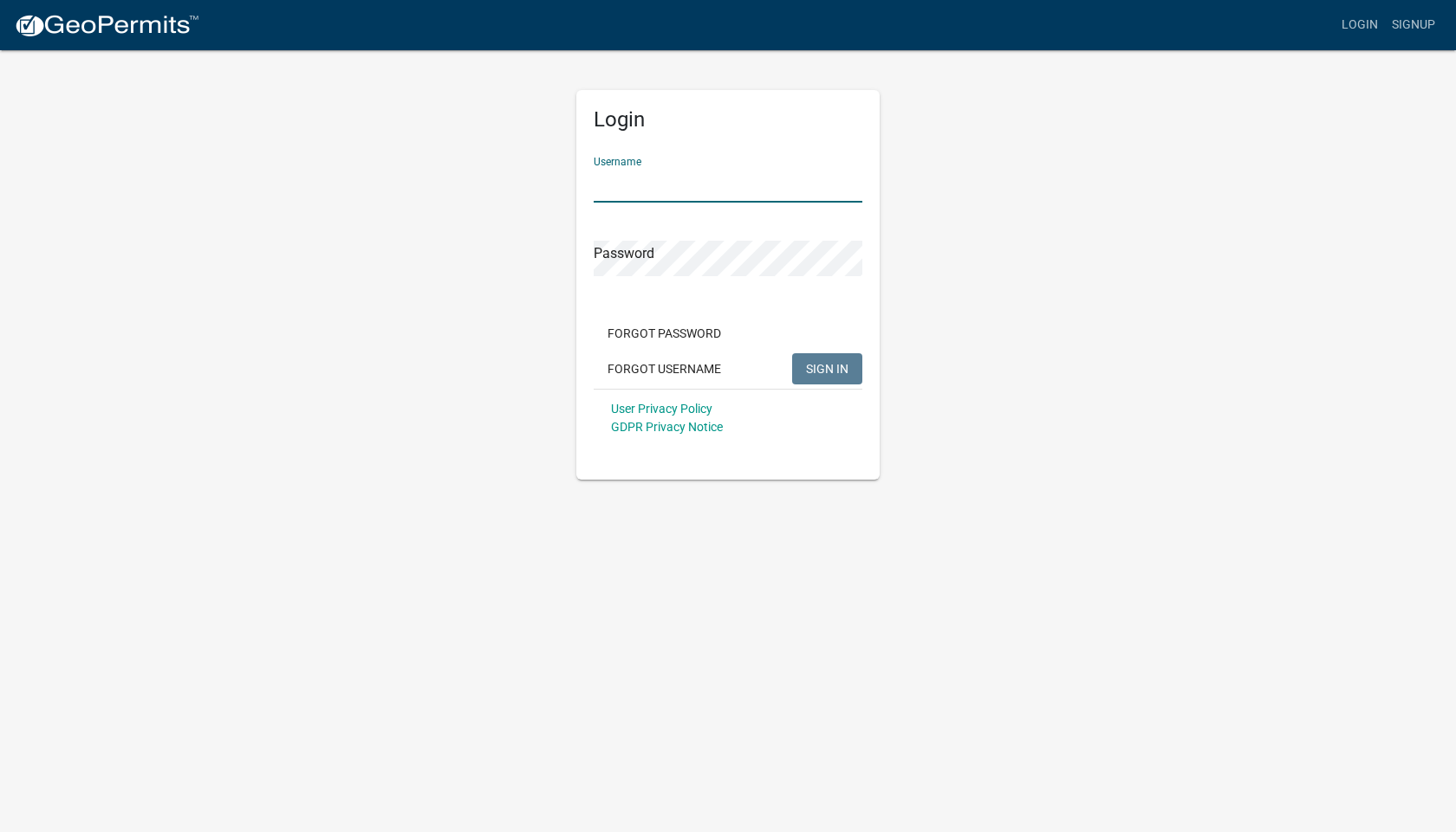
click at [670, 169] on input "Username" at bounding box center [728, 184] width 268 height 36
type input "[EMAIL_ADDRESS][DOMAIN_NAME]"
click at [792, 354] on button "SIGN IN" at bounding box center [827, 369] width 70 height 31
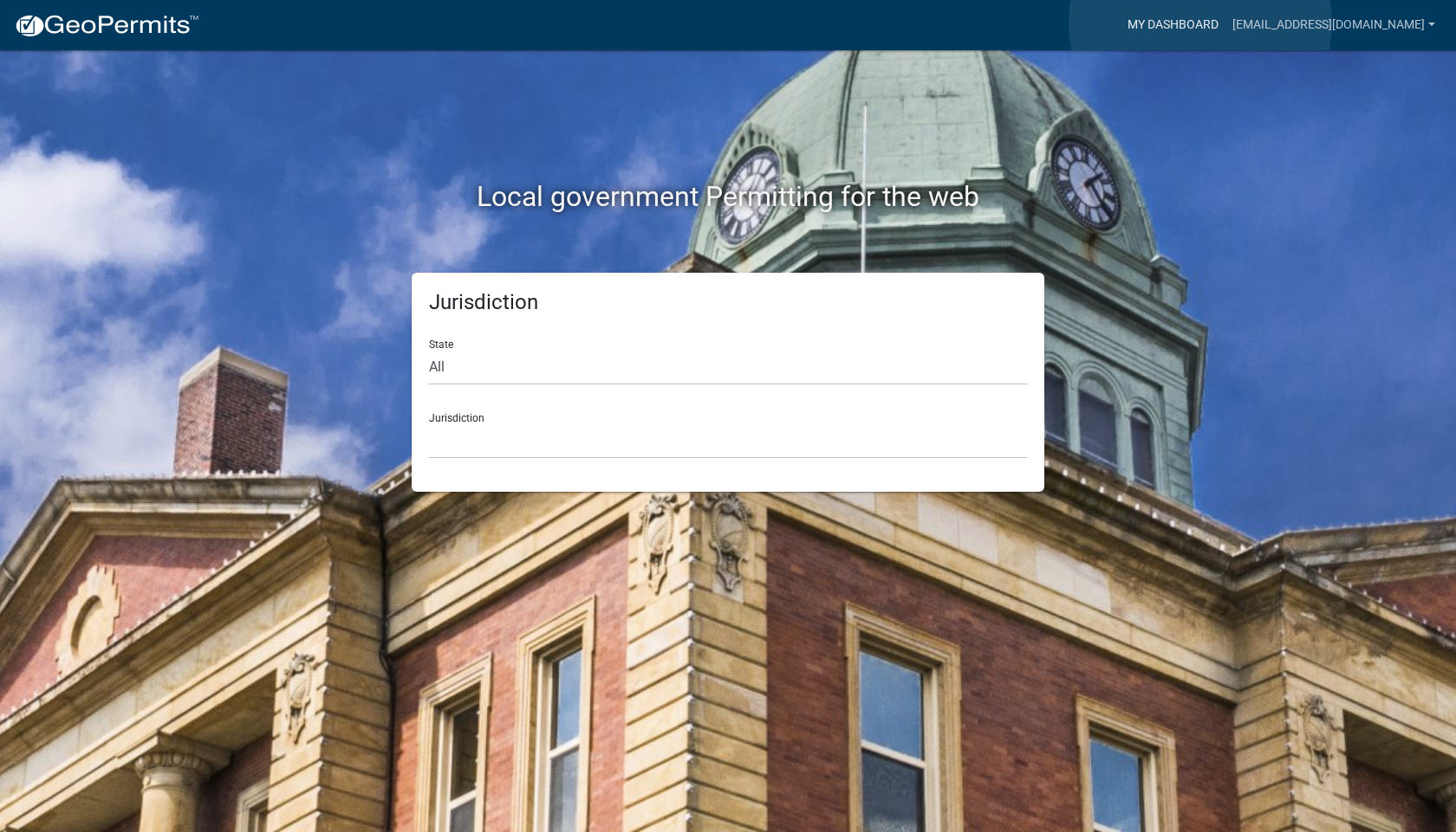
click at [1200, 23] on link "My Dashboard" at bounding box center [1172, 25] width 105 height 33
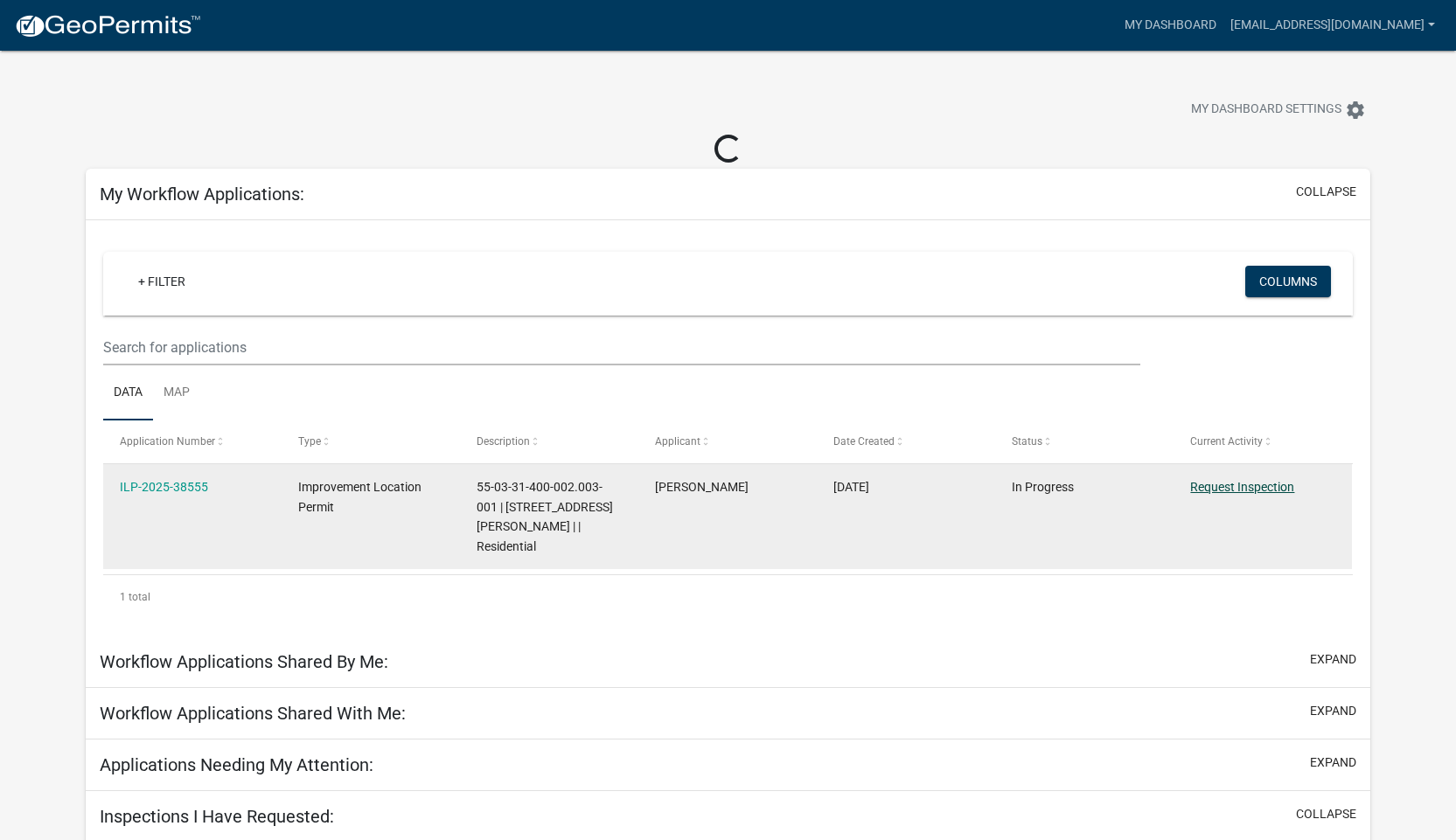
click at [1284, 485] on link "Request Inspection" at bounding box center [1242, 487] width 104 height 14
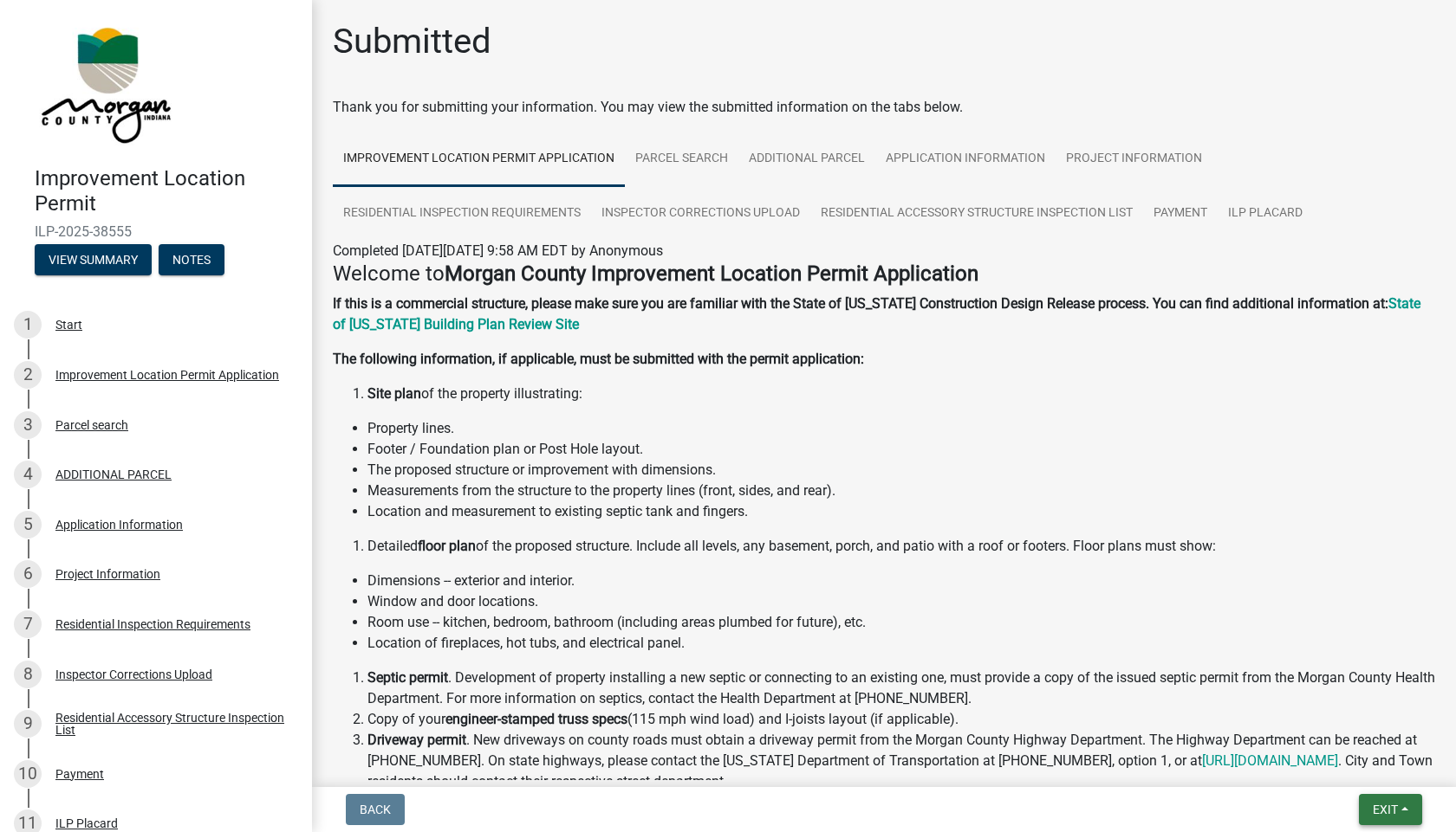
click at [1369, 804] on button "Exit" at bounding box center [1391, 810] width 63 height 31
click at [1312, 759] on button "Save & Exit" at bounding box center [1352, 764] width 138 height 41
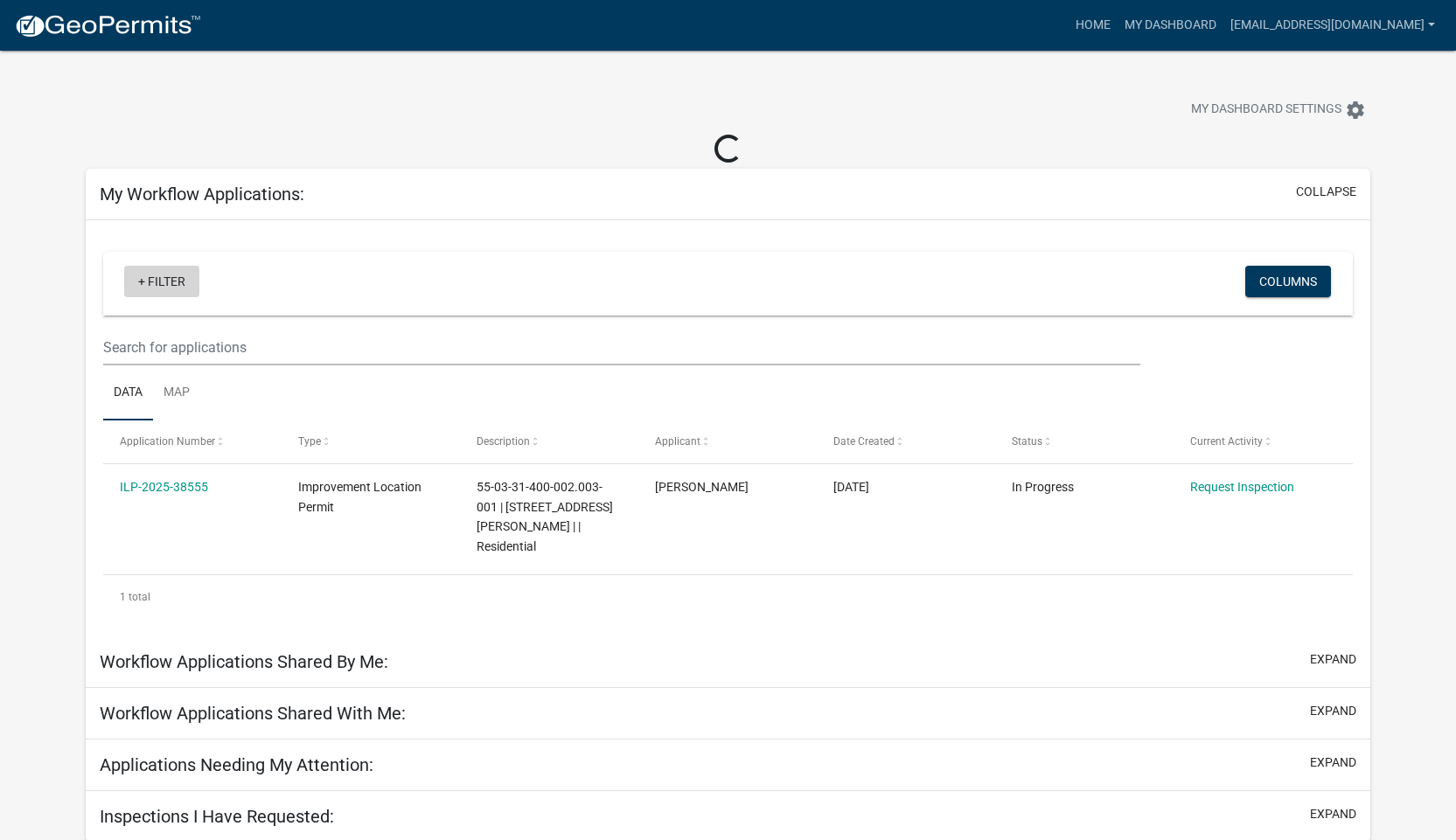
click at [144, 279] on link "+ Filter" at bounding box center [162, 281] width 76 height 31
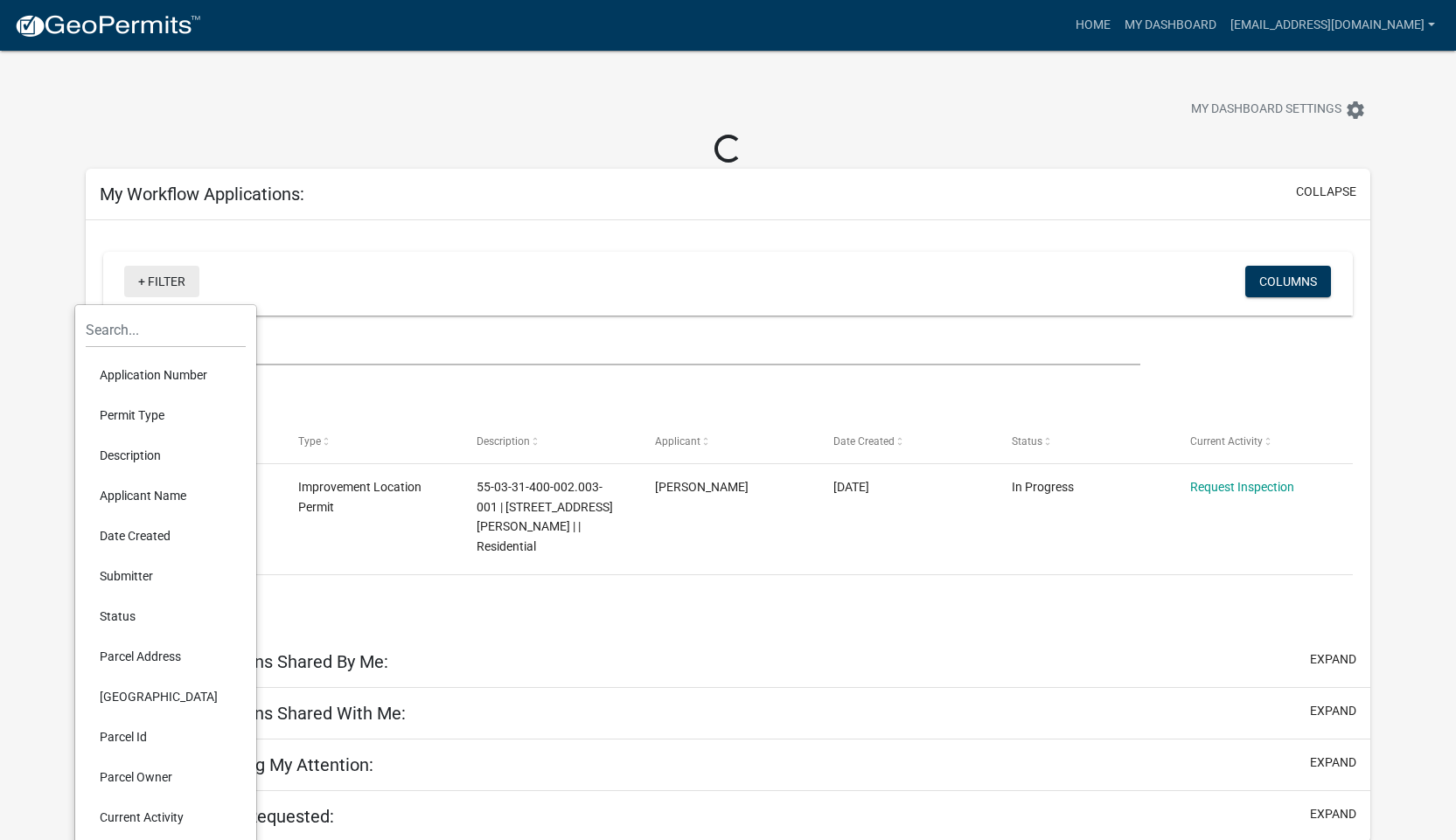
click at [144, 279] on link "+ Filter" at bounding box center [162, 281] width 76 height 31
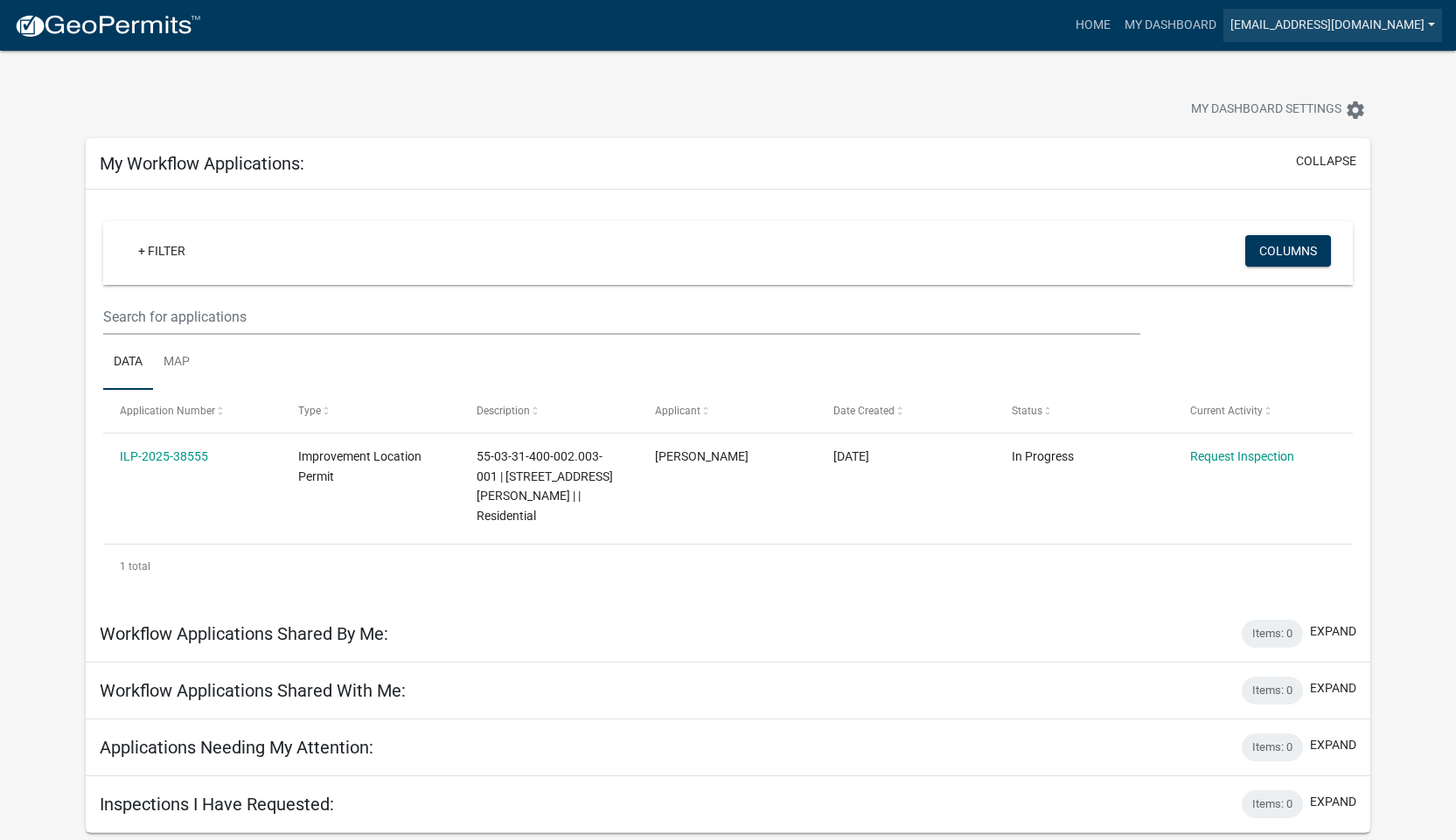
click at [1369, 23] on link "[EMAIL_ADDRESS][DOMAIN_NAME]" at bounding box center [1332, 25] width 218 height 33
click at [1334, 129] on link "Logout" at bounding box center [1372, 128] width 140 height 42
